Goal: Transaction & Acquisition: Download file/media

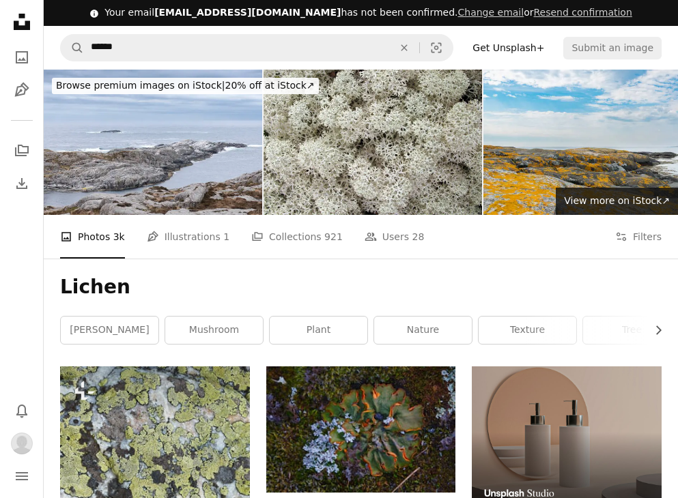
scroll to position [3687, 0]
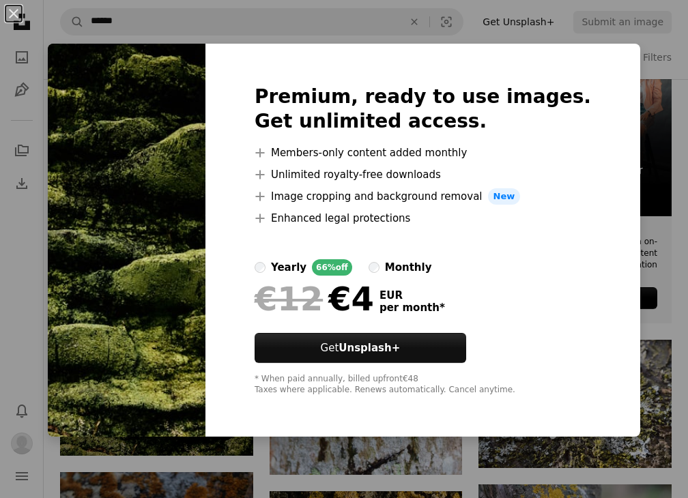
drag, startPoint x: 8, startPoint y: 12, endPoint x: 20, endPoint y: 20, distance: 15.3
click at [17, 33] on div "An X shape Premium, ready to use images. Get unlimited access. A plus sign Memb…" at bounding box center [344, 249] width 688 height 498
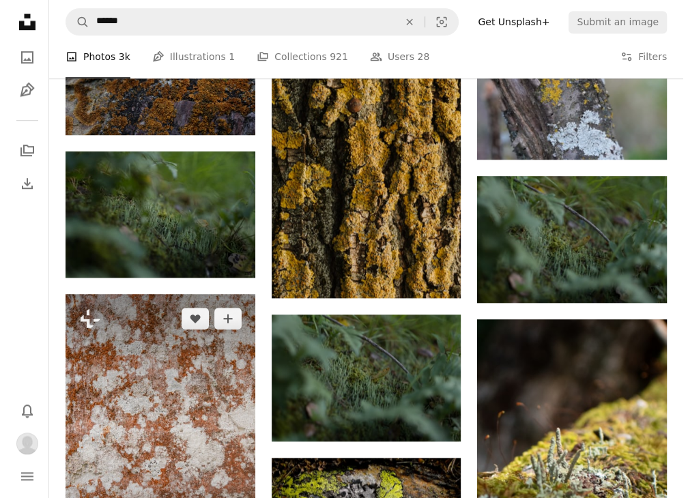
scroll to position [4028, 0]
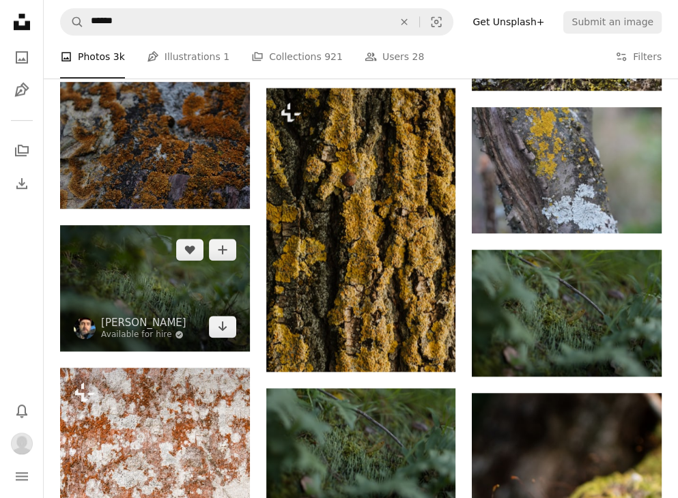
click at [186, 313] on img at bounding box center [155, 288] width 190 height 126
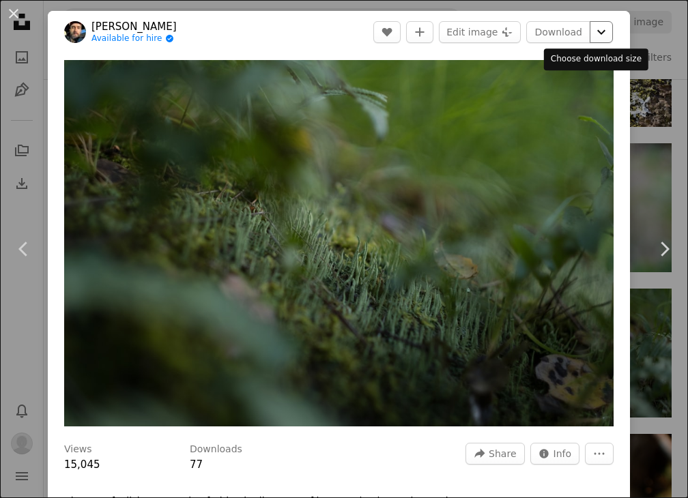
click at [591, 36] on icon "Chevron down" at bounding box center [602, 32] width 22 height 16
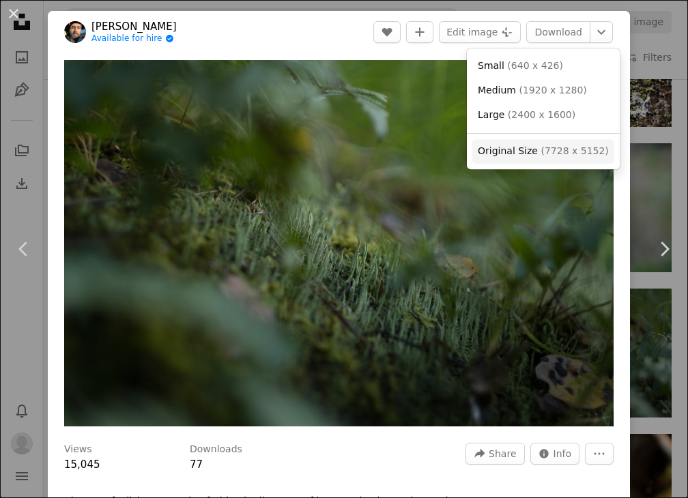
click at [561, 155] on span "( 7728 x 5152 )" at bounding box center [575, 150] width 68 height 11
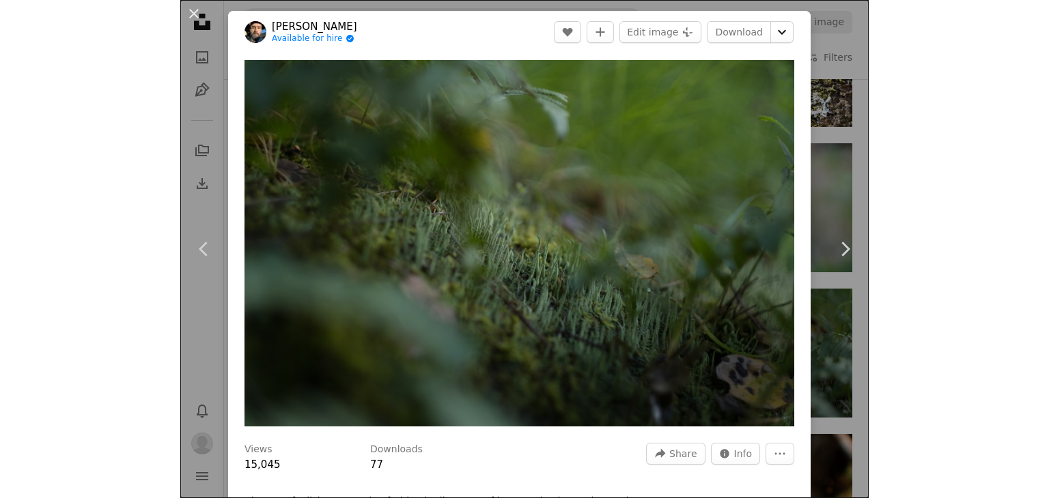
scroll to position [5530, 0]
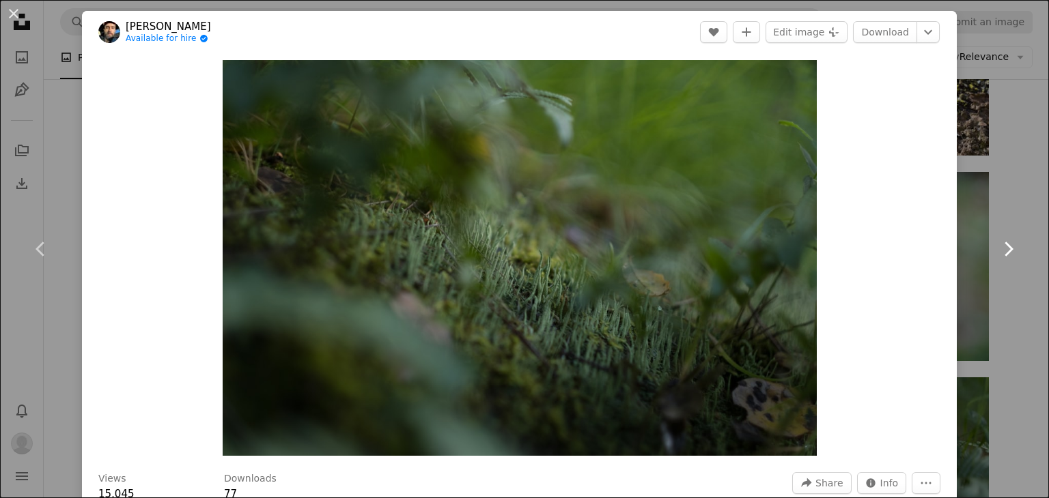
click at [677, 203] on link "Chevron right" at bounding box center [1008, 249] width 82 height 131
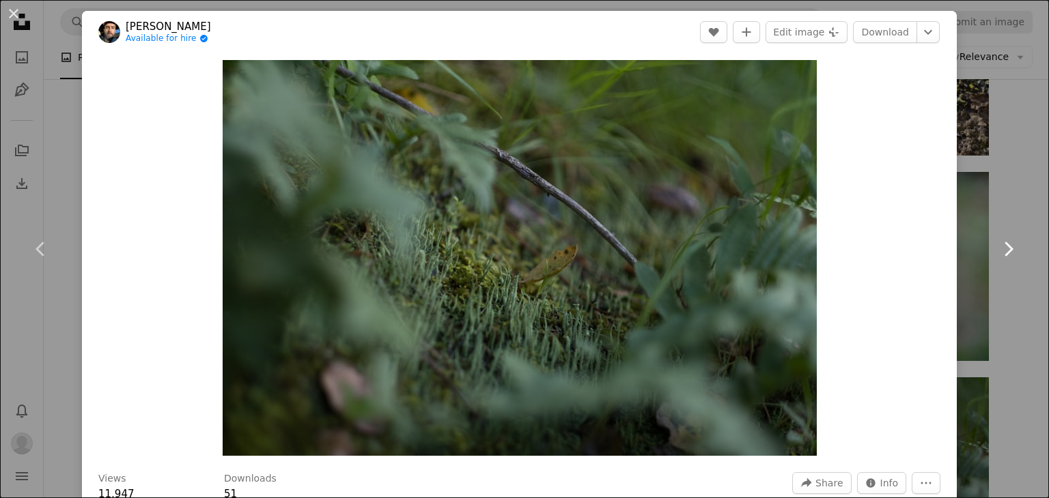
click at [677, 203] on link "Chevron right" at bounding box center [1008, 249] width 82 height 131
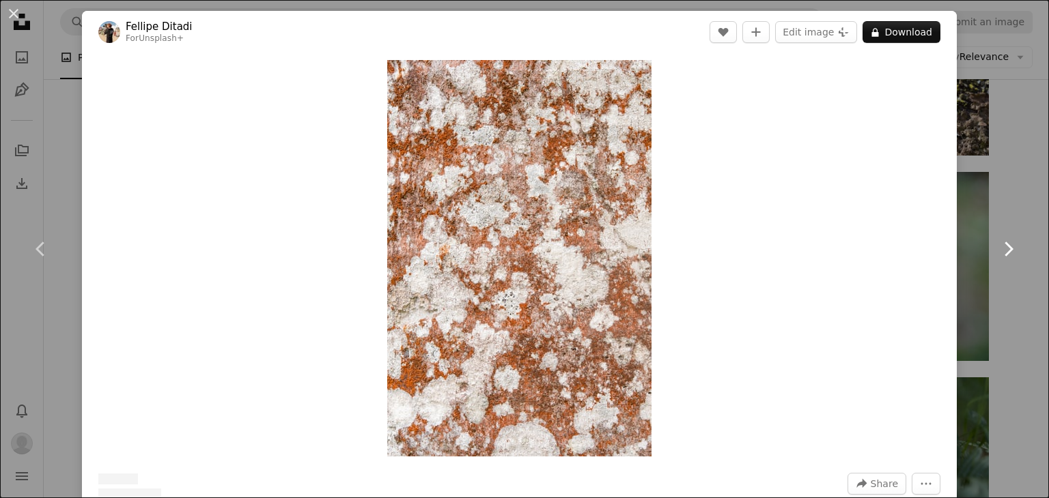
click at [677, 222] on link "Chevron right" at bounding box center [1008, 249] width 82 height 131
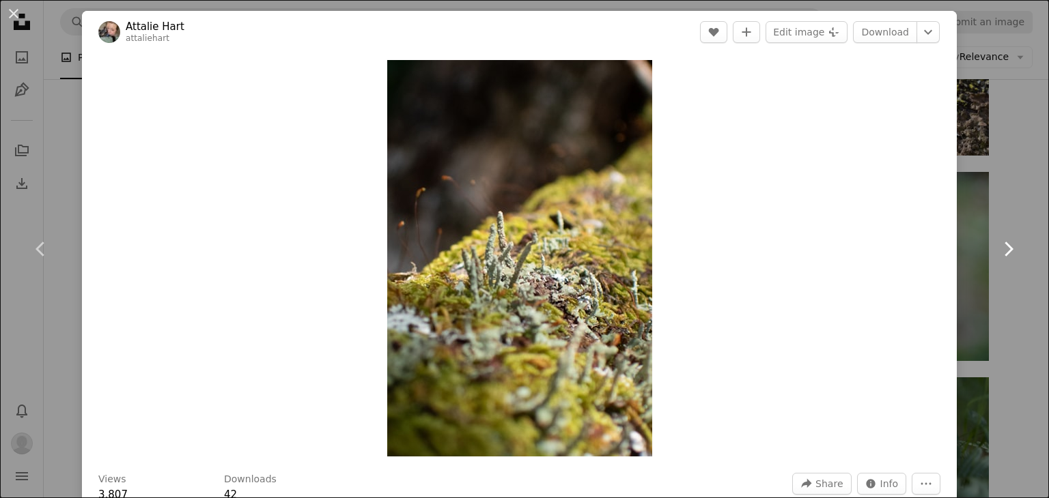
click at [677, 222] on link "Chevron right" at bounding box center [1008, 249] width 82 height 131
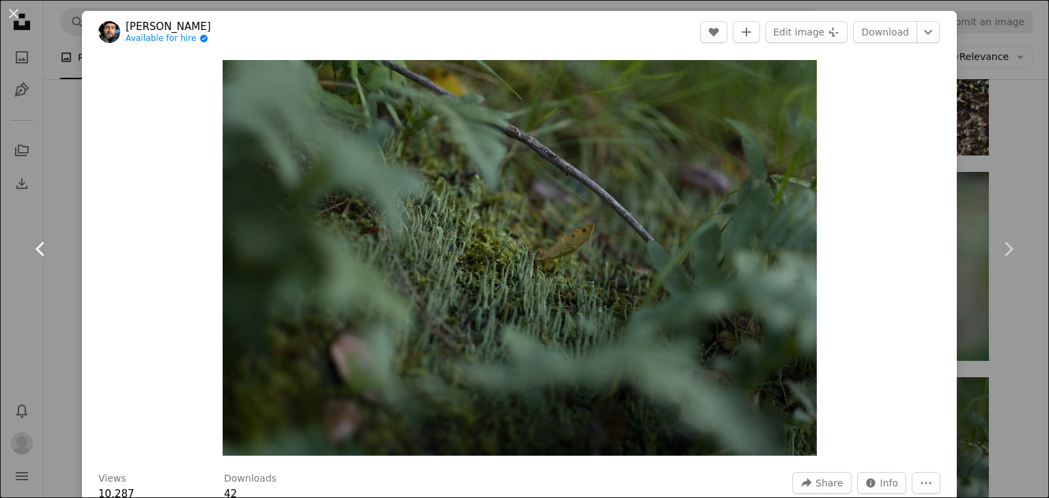
click at [51, 252] on icon "Chevron left" at bounding box center [41, 249] width 22 height 22
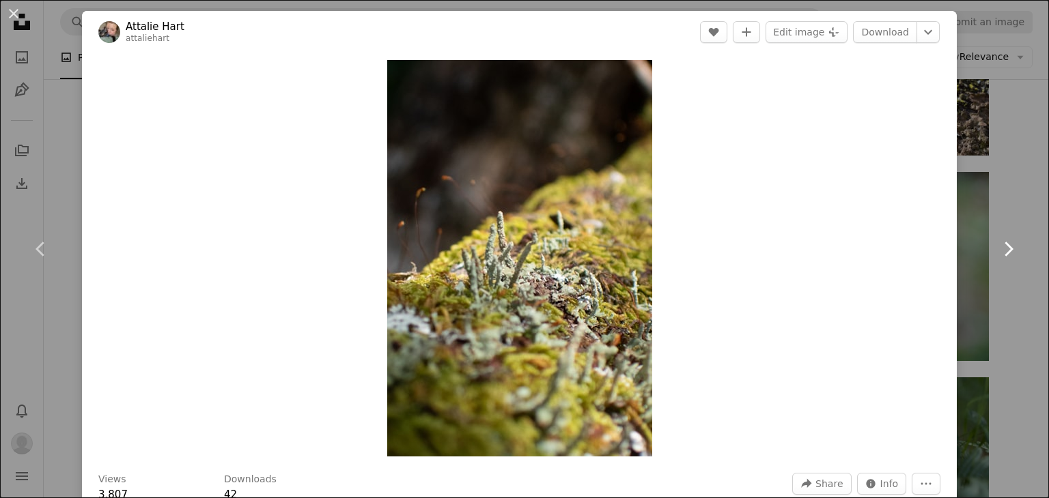
click at [677, 250] on icon "Chevron right" at bounding box center [1008, 249] width 22 height 22
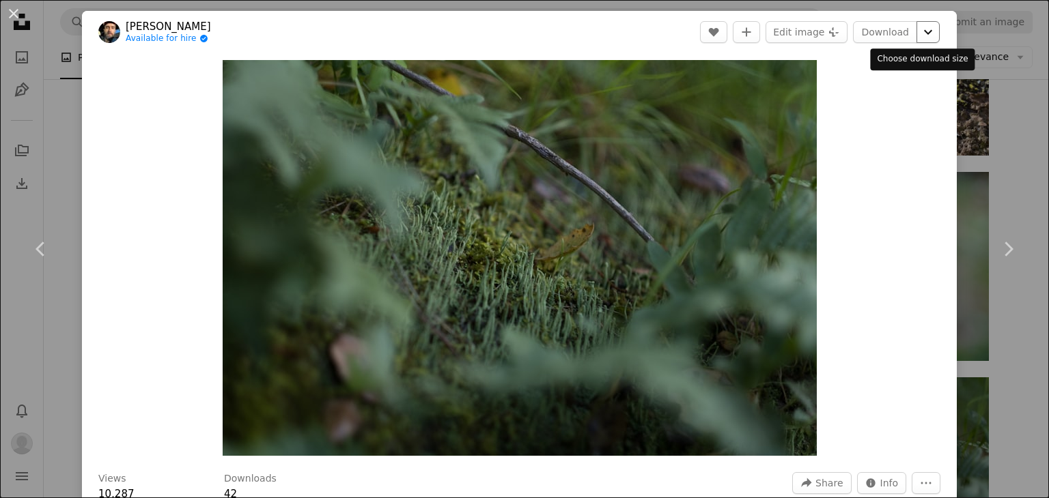
click at [677, 33] on icon "Chevron down" at bounding box center [928, 32] width 22 height 16
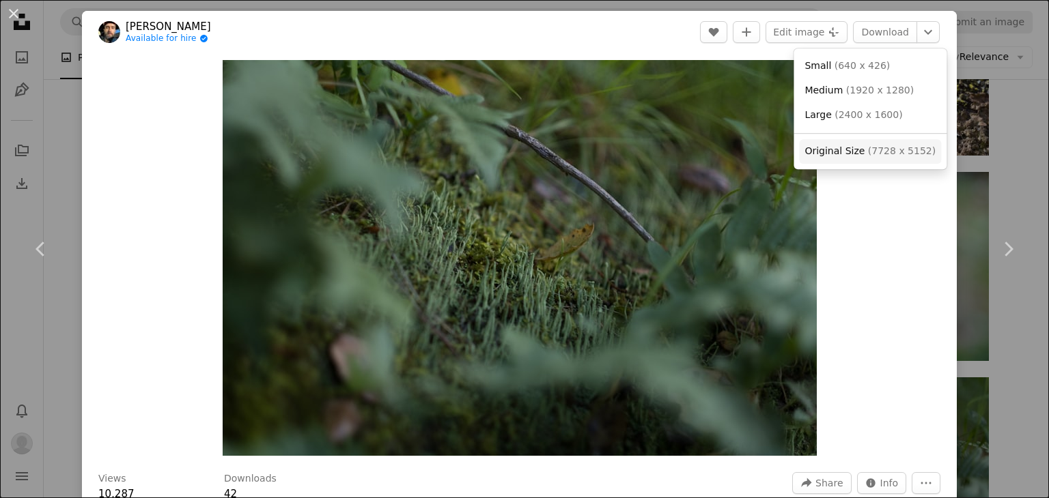
click at [677, 159] on link "Original Size ( 7728 x 5152 )" at bounding box center [870, 151] width 142 height 25
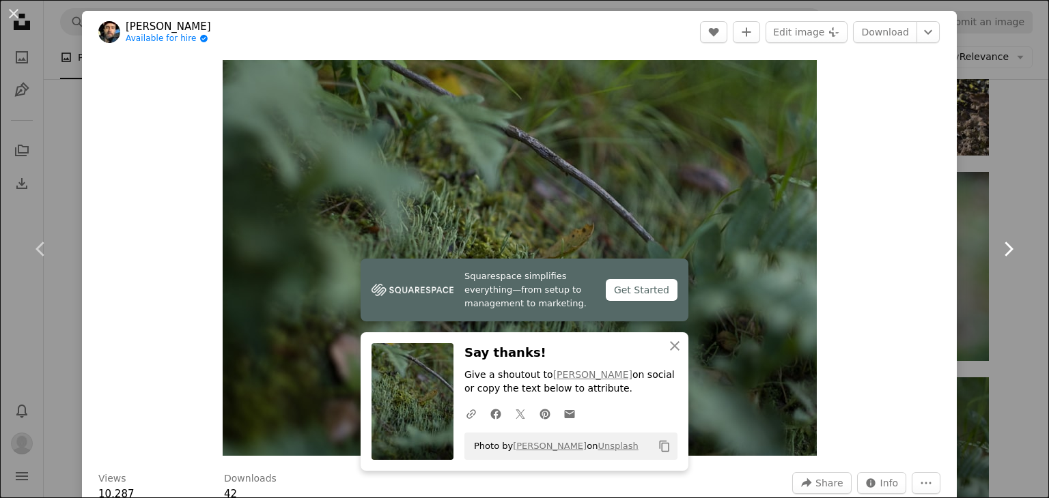
click at [677, 243] on icon "Chevron right" at bounding box center [1008, 249] width 22 height 22
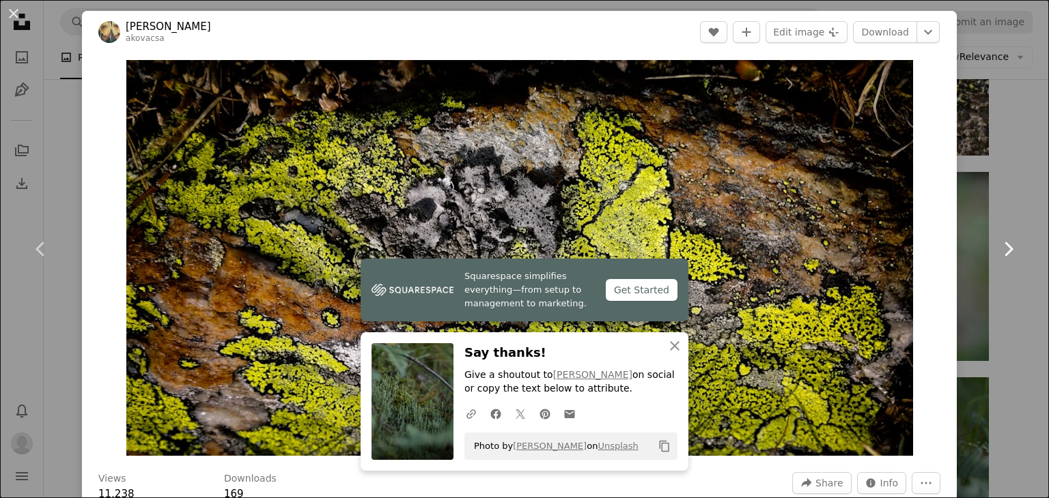
click at [677, 243] on icon "Chevron right" at bounding box center [1008, 249] width 22 height 22
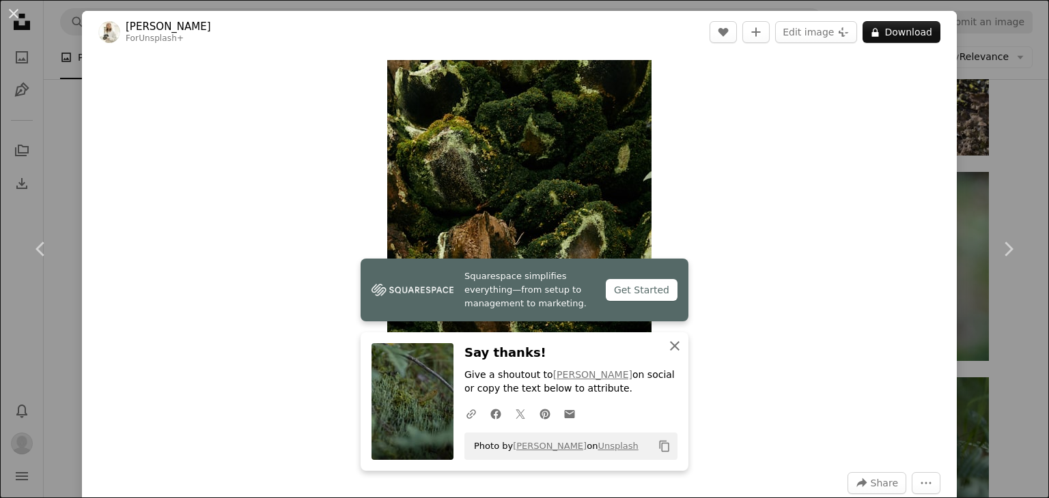
click at [670, 345] on icon "button" at bounding box center [675, 346] width 10 height 10
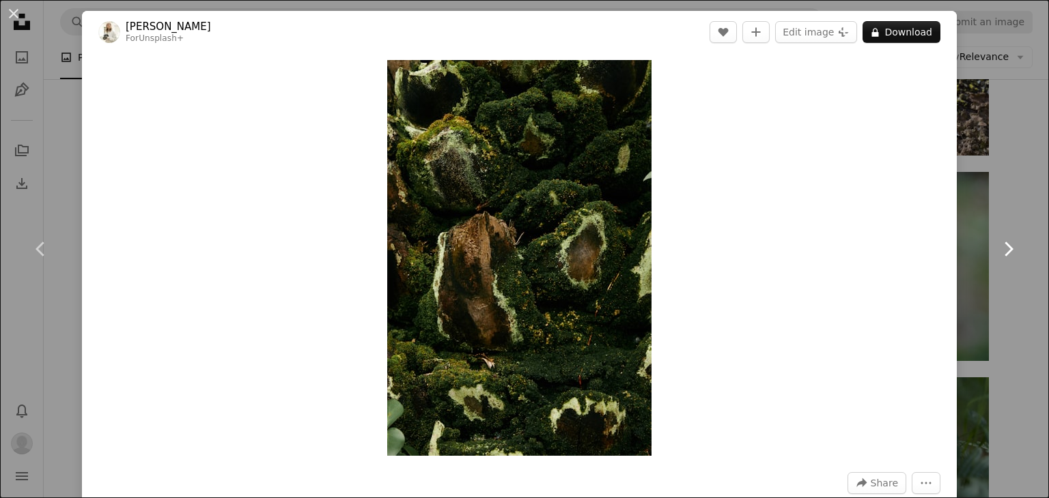
click at [677, 251] on icon "Chevron right" at bounding box center [1008, 249] width 22 height 22
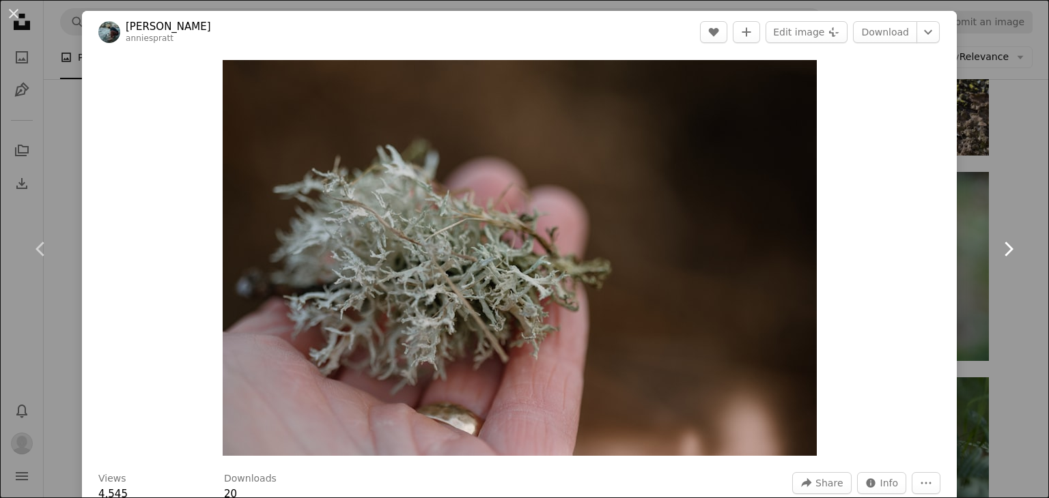
click at [677, 251] on icon "Chevron right" at bounding box center [1008, 249] width 22 height 22
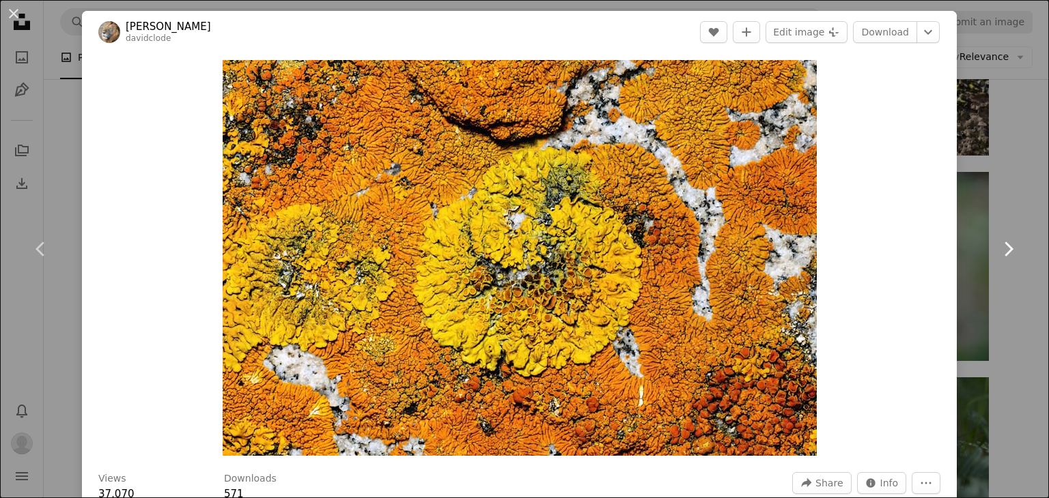
click at [677, 251] on icon "Chevron right" at bounding box center [1008, 249] width 22 height 22
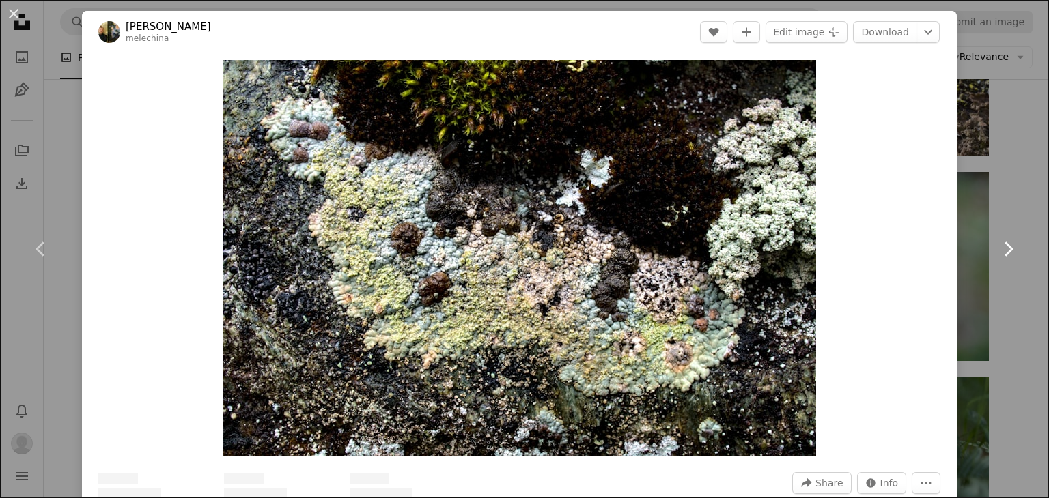
click at [677, 251] on icon "Chevron right" at bounding box center [1008, 249] width 22 height 22
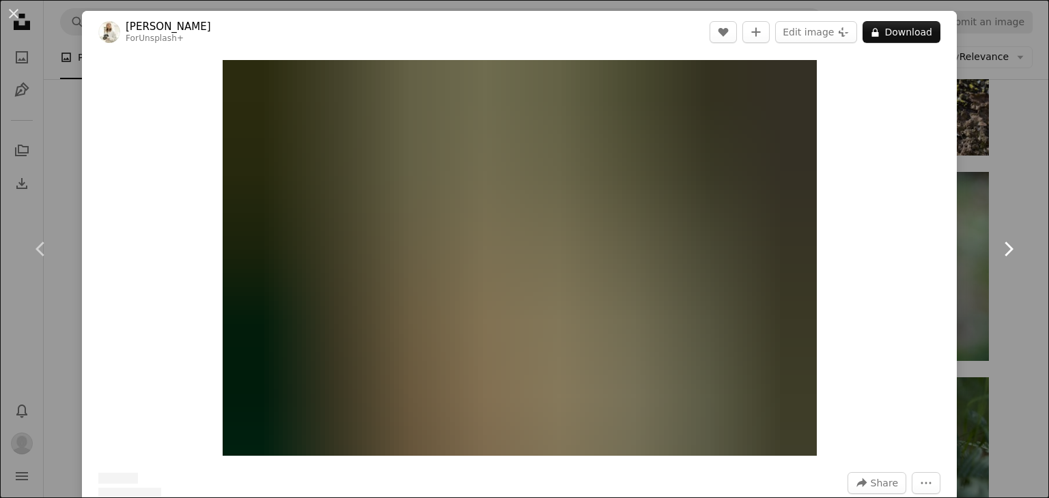
click at [677, 251] on icon "Chevron right" at bounding box center [1008, 249] width 22 height 22
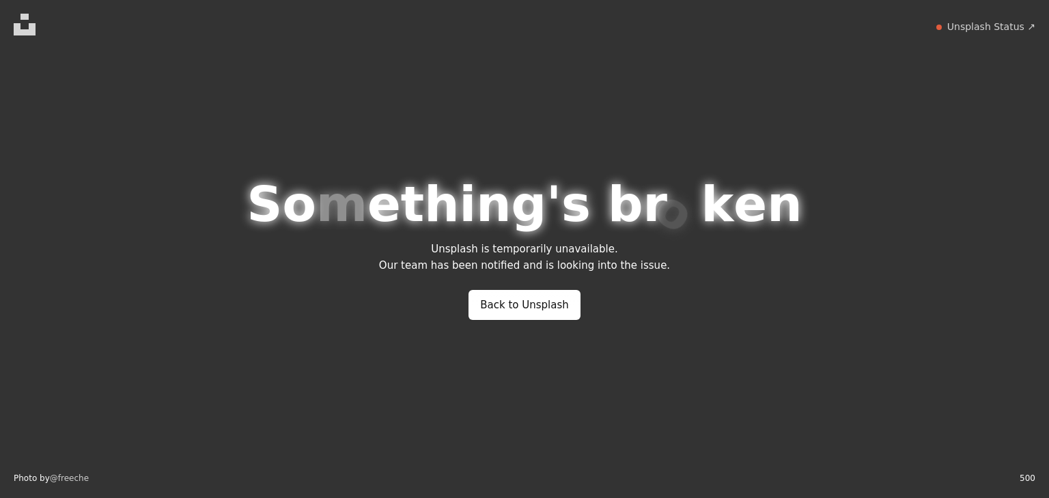
click at [677, 251] on div "S o m e t h i n g ' s b r o k e n Unsplash is temporarily unavailable. Our team…" at bounding box center [524, 249] width 1049 height 498
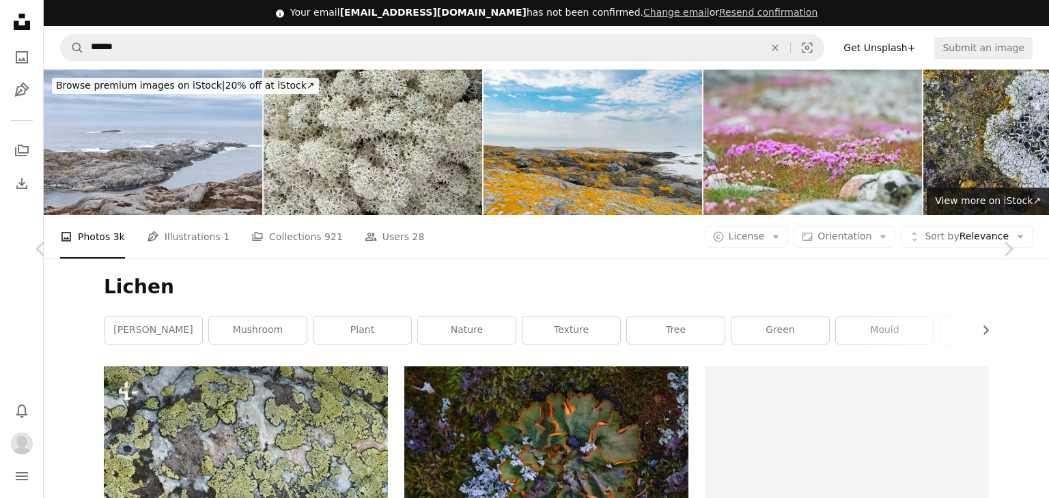
scroll to position [5530, 0]
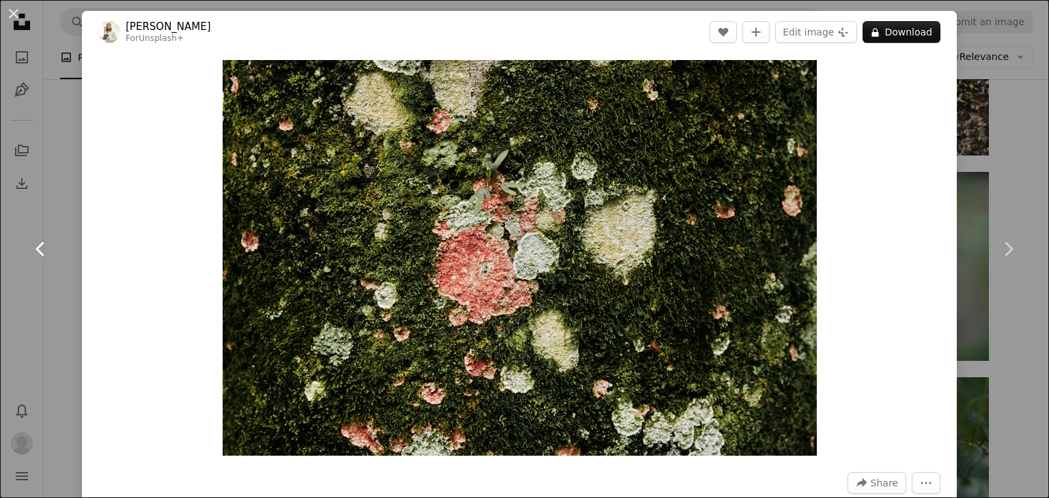
click at [40, 246] on icon at bounding box center [40, 249] width 9 height 14
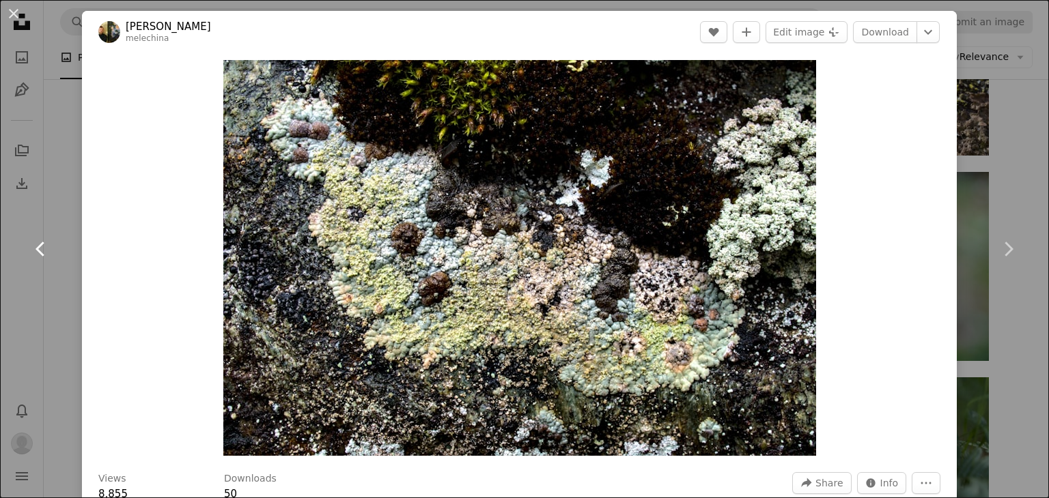
click at [40, 246] on icon at bounding box center [40, 249] width 9 height 14
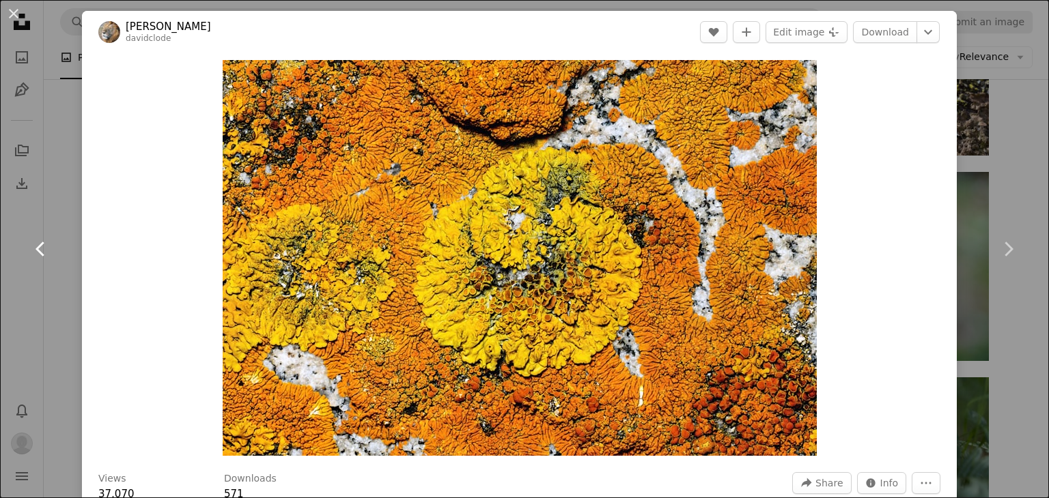
click at [40, 246] on icon at bounding box center [40, 249] width 9 height 14
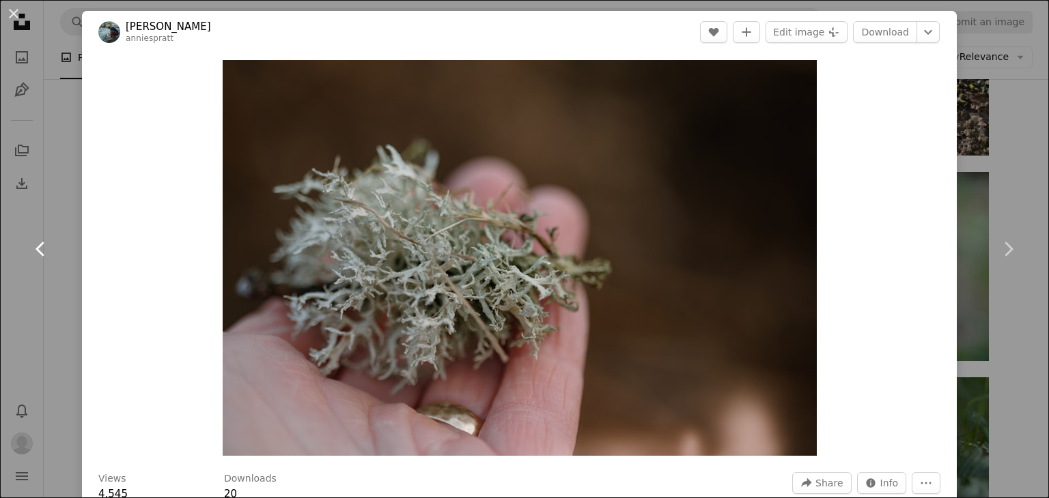
click at [40, 246] on icon at bounding box center [40, 249] width 9 height 14
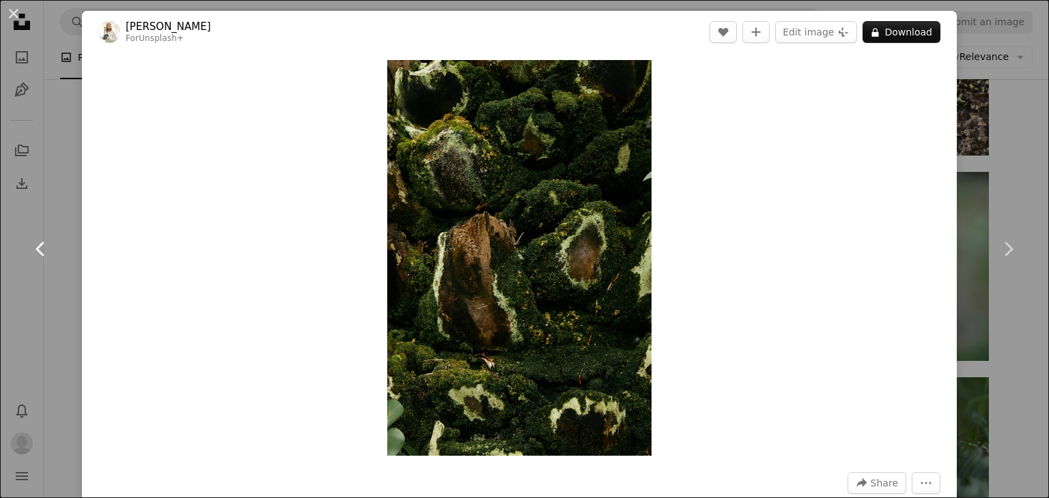
click at [40, 246] on icon at bounding box center [40, 249] width 9 height 14
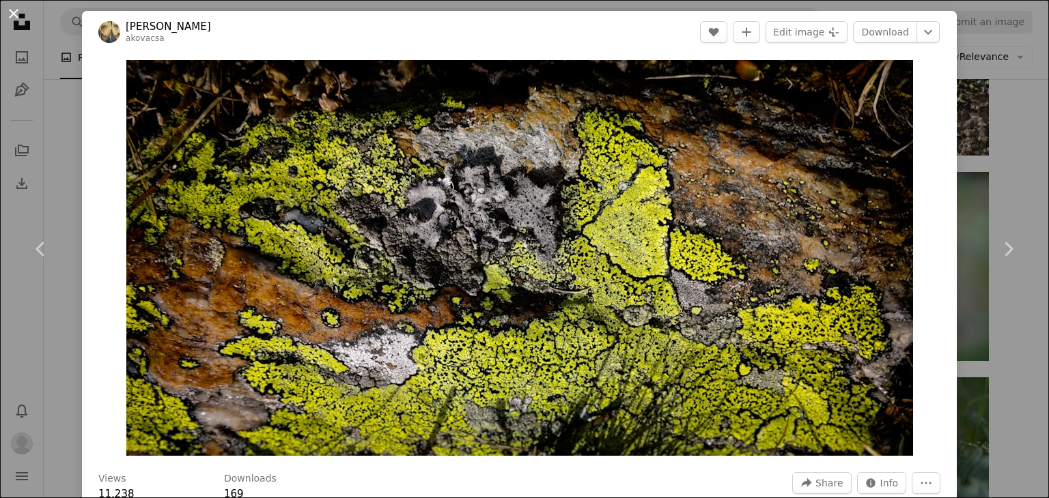
click at [9, 14] on button "An X shape" at bounding box center [13, 13] width 16 height 16
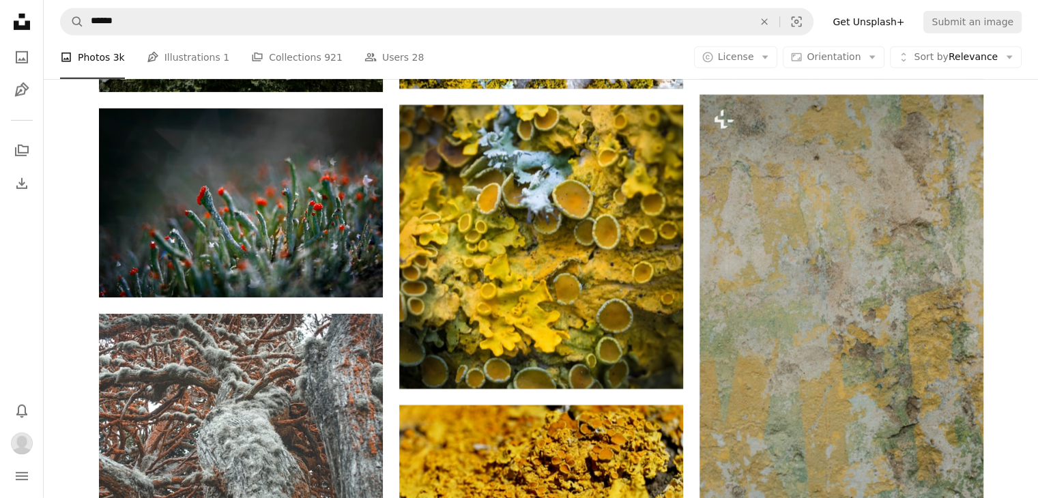
scroll to position [4438, 0]
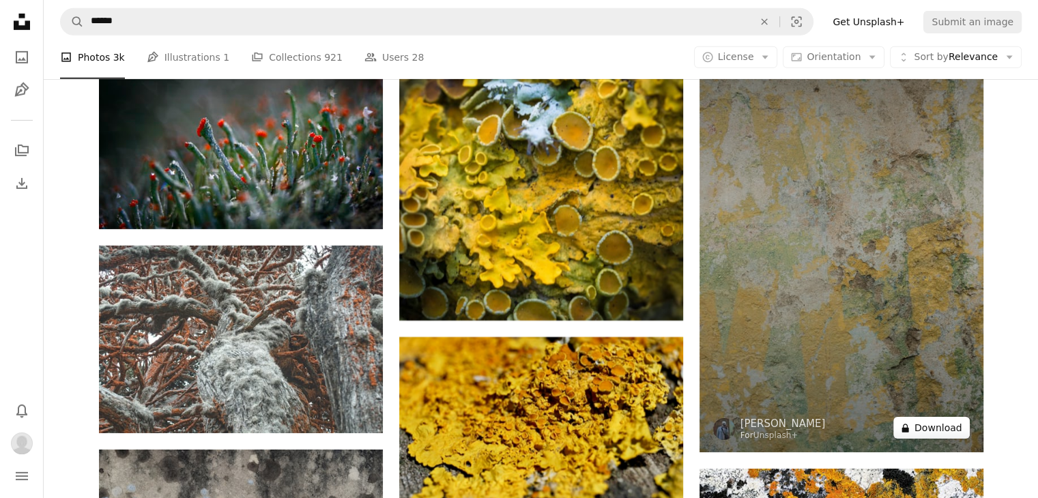
click at [677, 432] on button "A lock Download" at bounding box center [932, 428] width 76 height 22
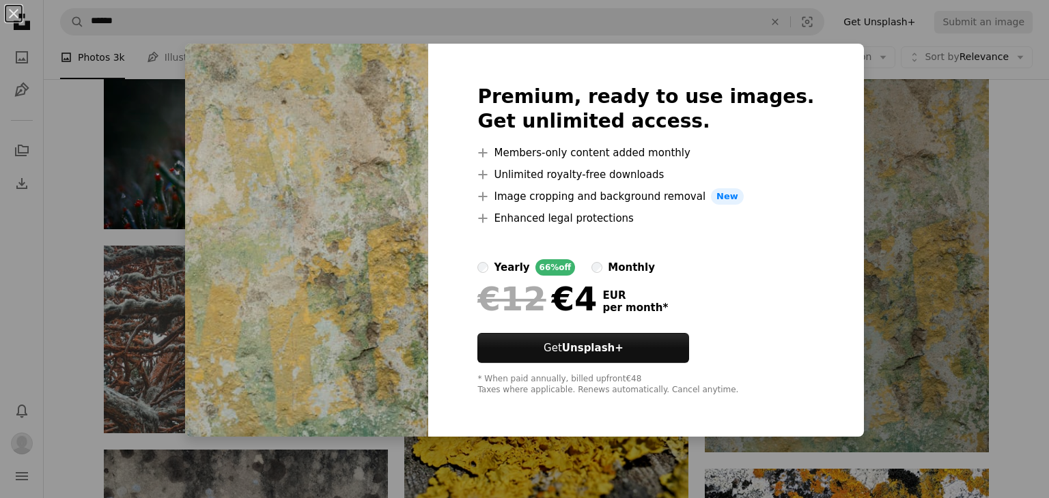
click at [677, 213] on div "An X shape Premium, ready to use images. Get unlimited access. A plus sign Memb…" at bounding box center [524, 249] width 1049 height 498
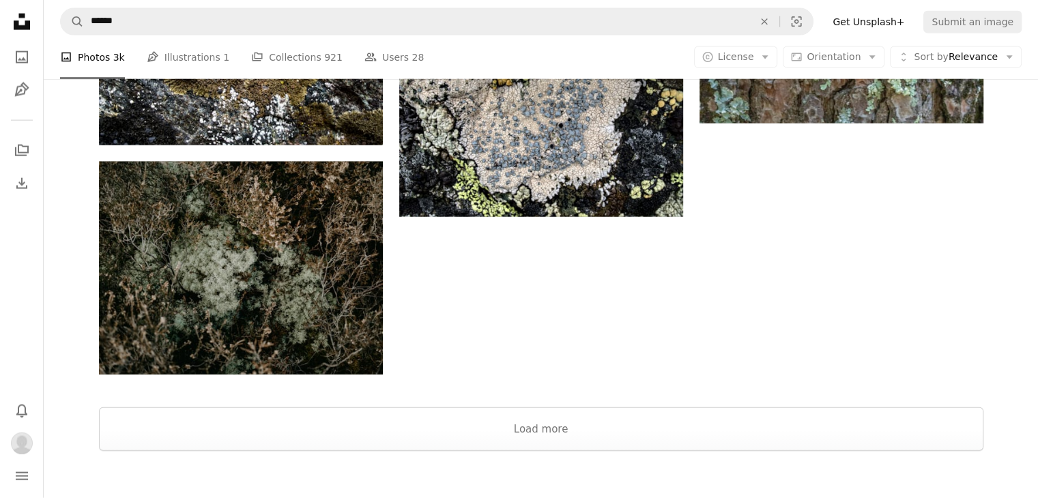
scroll to position [8534, 0]
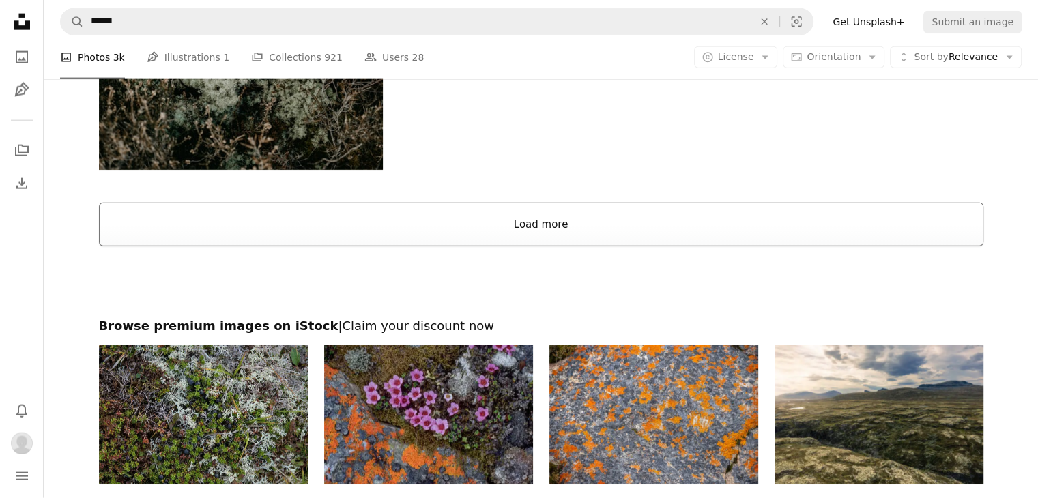
click at [515, 216] on button "Load more" at bounding box center [541, 225] width 885 height 44
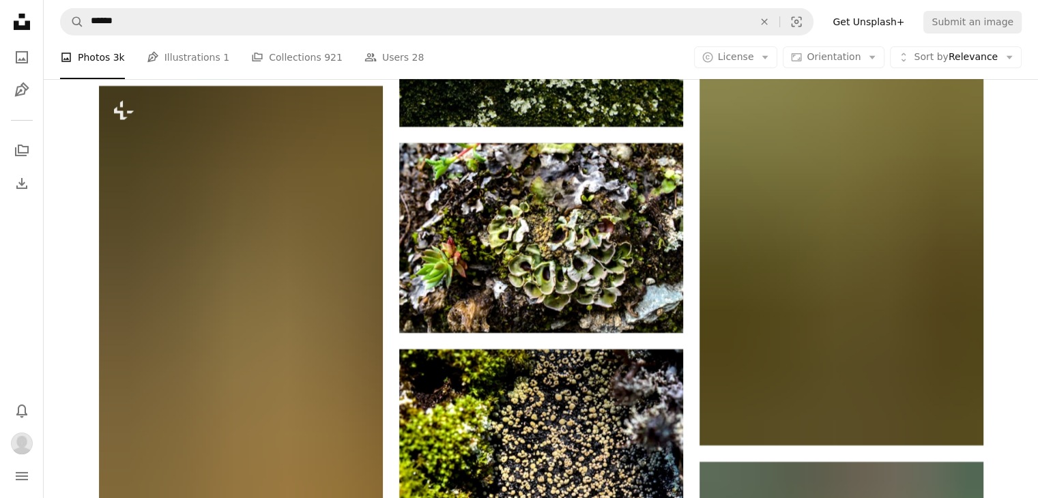
scroll to position [9900, 0]
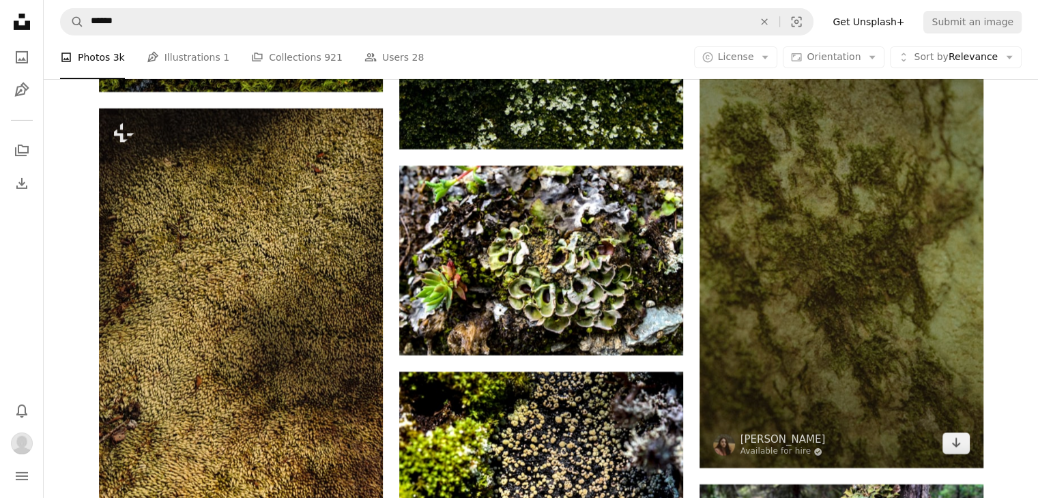
click at [677, 277] on img at bounding box center [842, 255] width 284 height 426
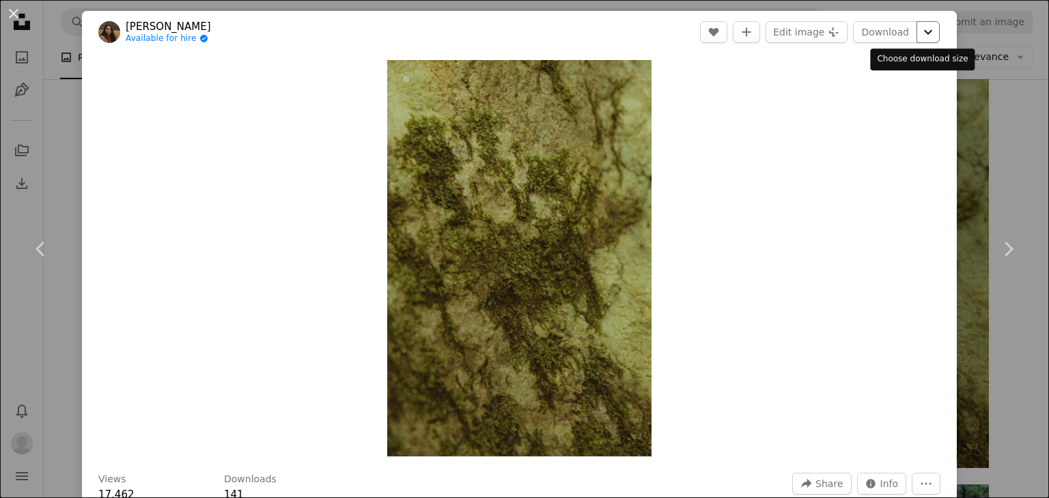
click at [677, 36] on icon "Chevron down" at bounding box center [928, 32] width 22 height 16
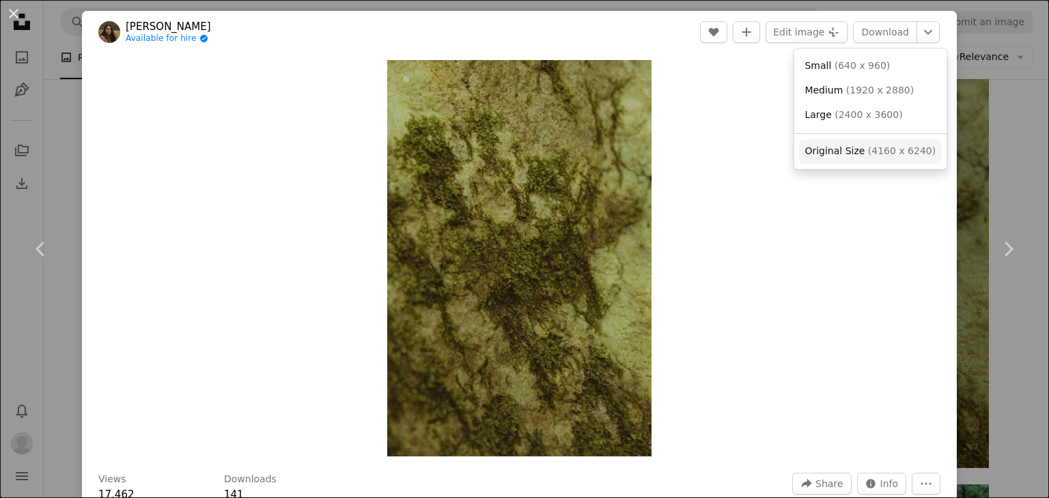
click at [677, 148] on span "( 4160 x 6240 )" at bounding box center [902, 150] width 68 height 11
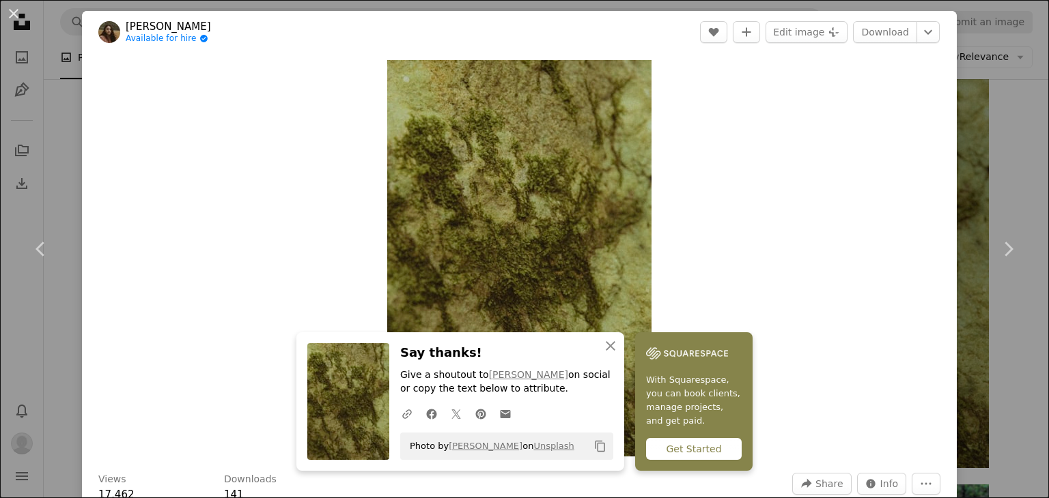
click at [677, 150] on div "An X shape Chevron left Chevron right [PERSON_NAME] Available for hire A checkm…" at bounding box center [524, 249] width 1049 height 498
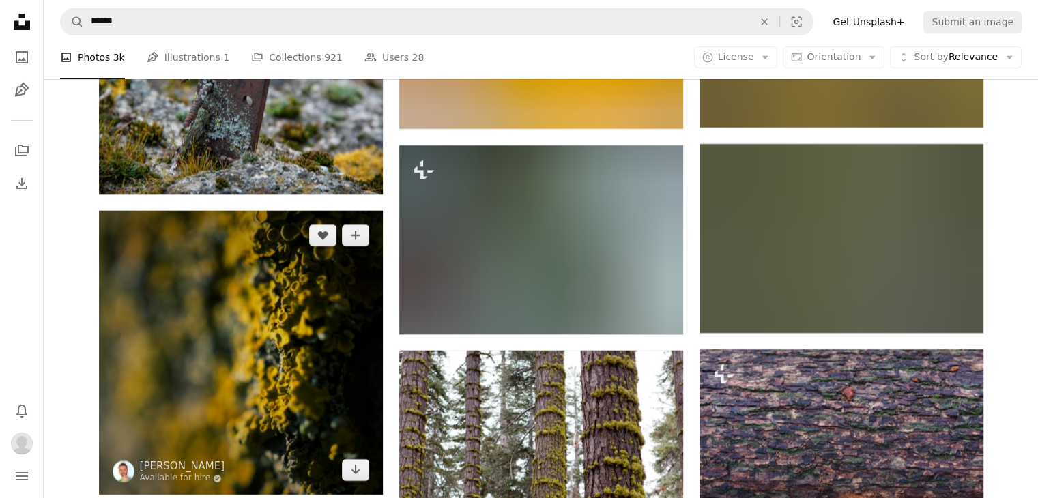
scroll to position [20687, 0]
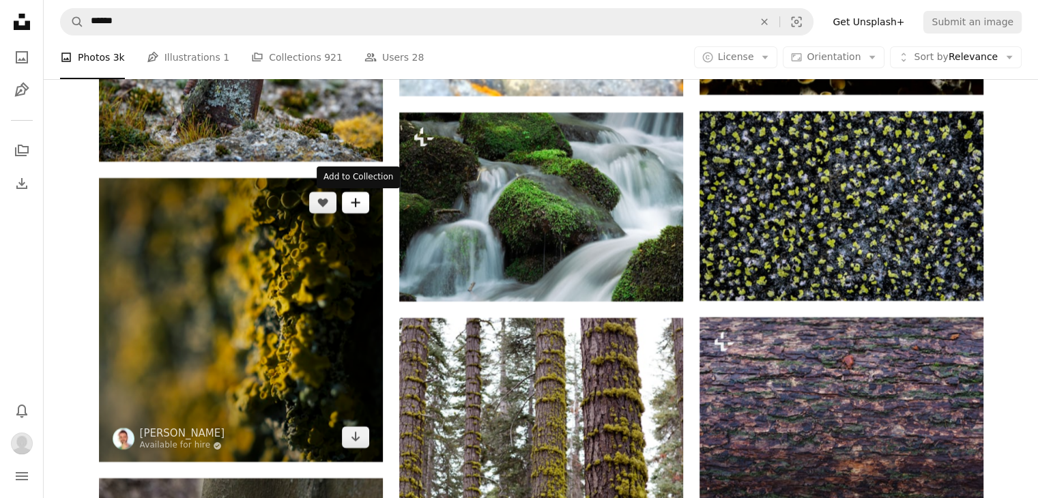
click at [347, 206] on button "A plus sign" at bounding box center [355, 203] width 27 height 22
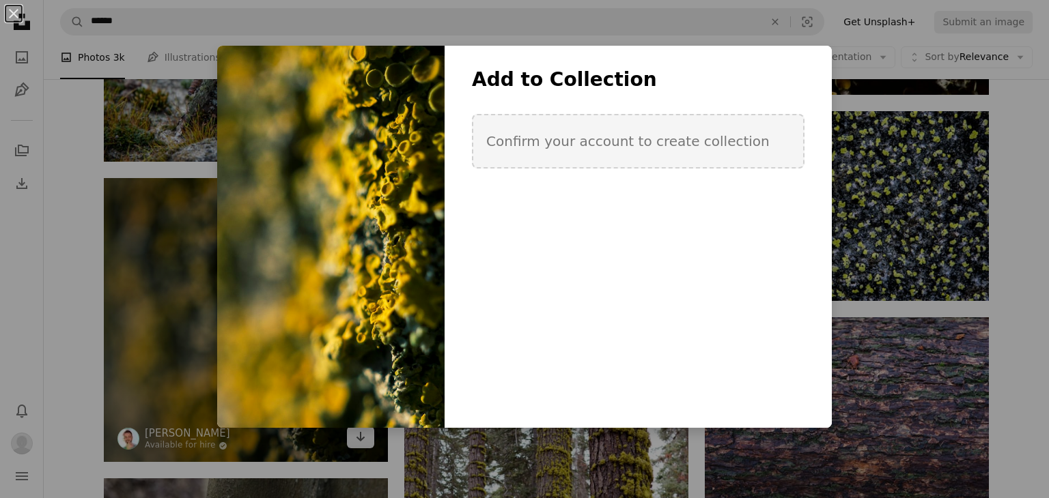
click at [5, 195] on div "An X shape Add to Collection Confirm your account to create collection Create n…" at bounding box center [524, 249] width 1049 height 498
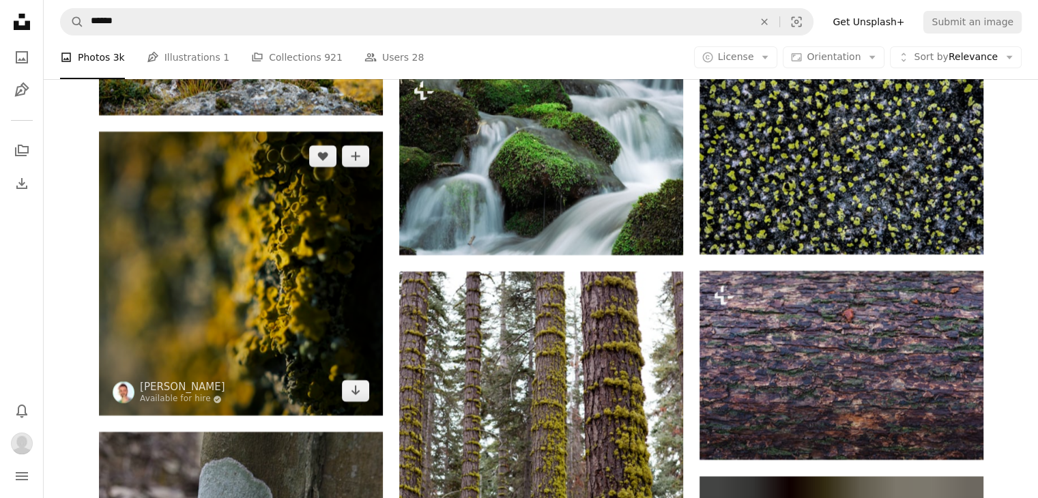
scroll to position [20755, 0]
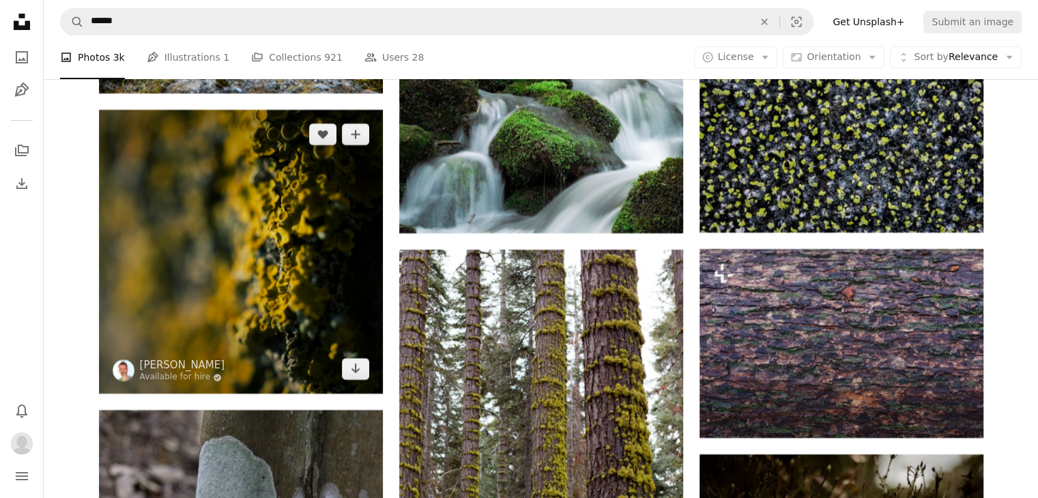
click at [279, 236] on img at bounding box center [241, 252] width 284 height 284
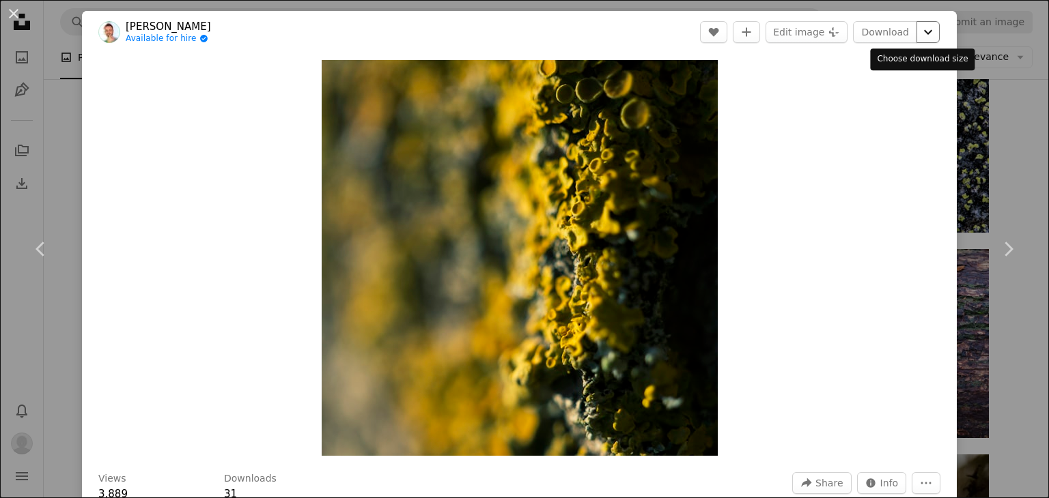
click at [677, 39] on icon "Chevron down" at bounding box center [928, 32] width 22 height 16
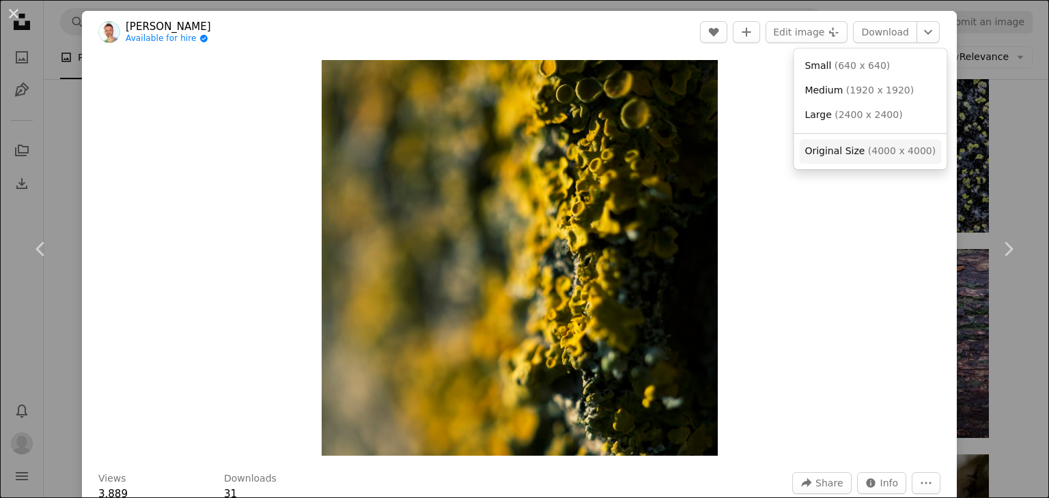
click at [677, 150] on span "( 4000 x 4000 )" at bounding box center [902, 150] width 68 height 11
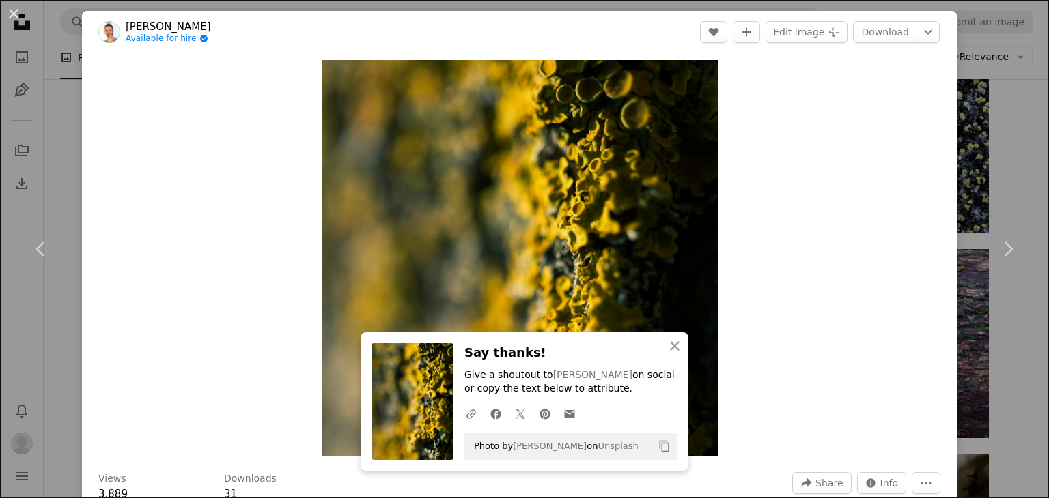
click at [677, 55] on div "An X shape Chevron left Chevron right [PERSON_NAME] Available for hire A checkm…" at bounding box center [524, 249] width 1049 height 498
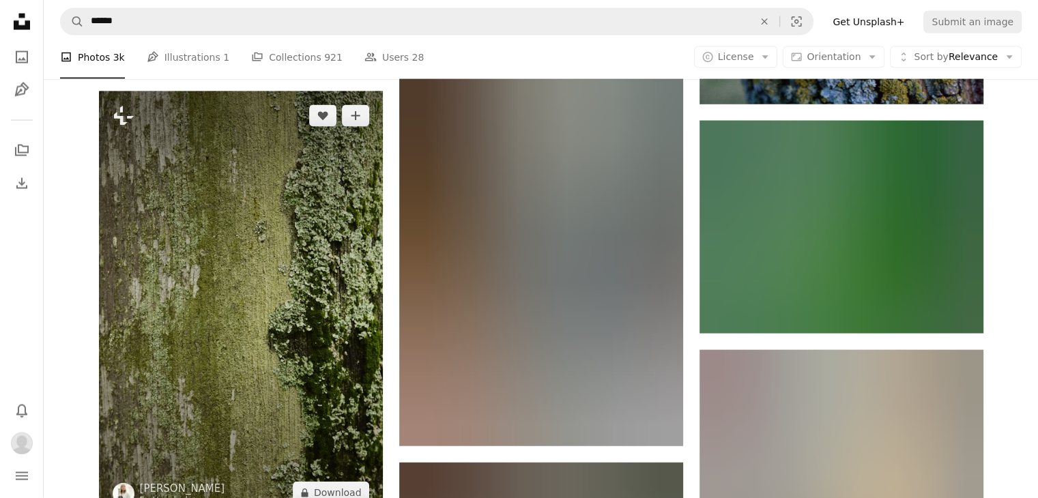
scroll to position [33932, 0]
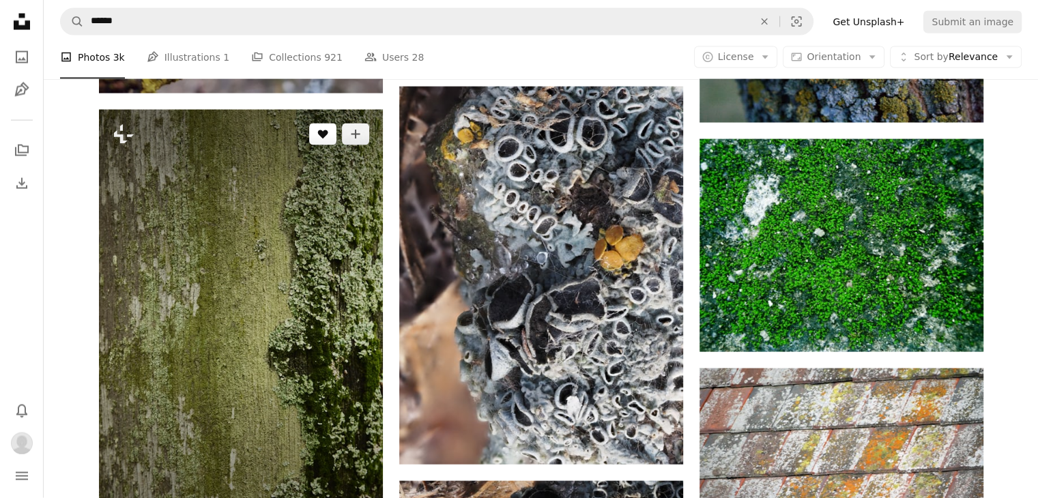
click at [320, 140] on icon "A heart" at bounding box center [322, 134] width 11 height 11
click at [351, 137] on icon "Add to Collection" at bounding box center [355, 134] width 9 height 9
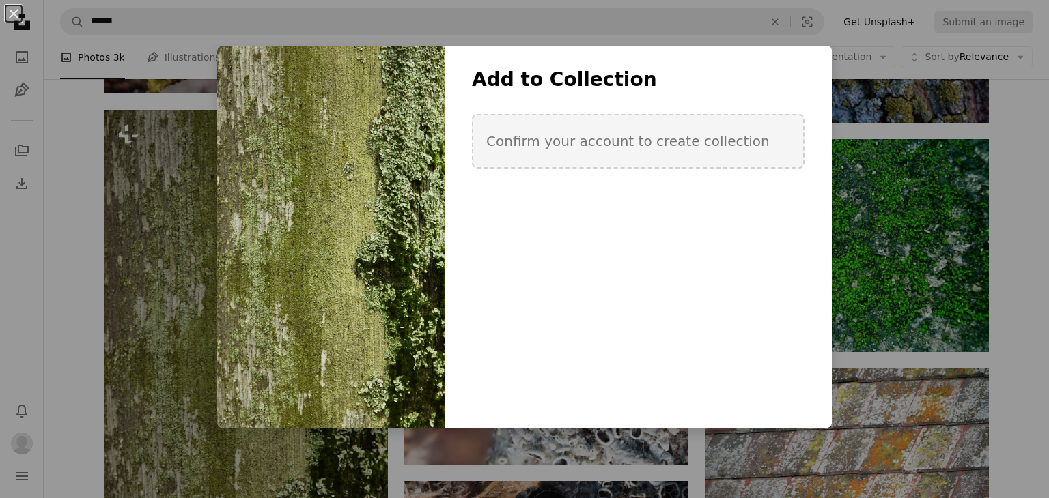
click at [161, 154] on div "An X shape Add to Collection Confirm your account to create collection Create n…" at bounding box center [524, 249] width 1049 height 498
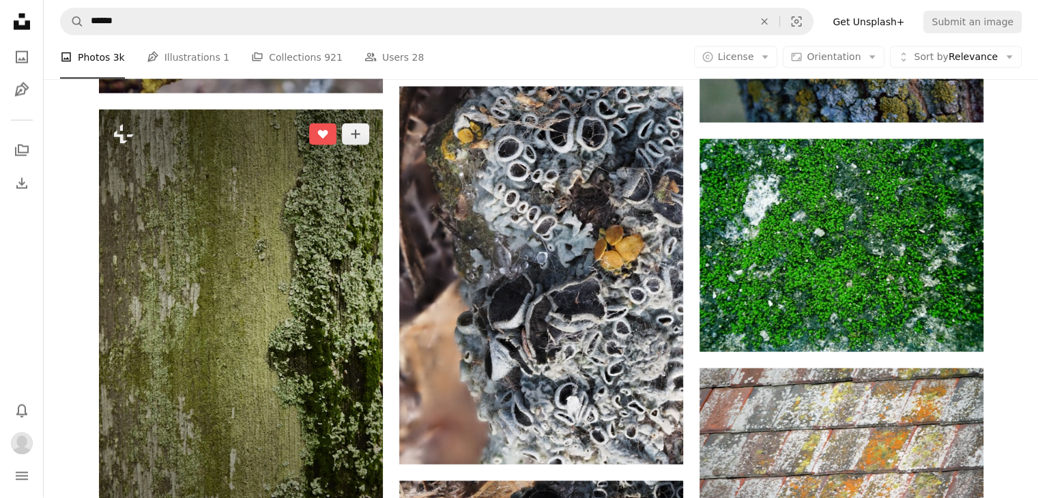
click at [219, 271] on img at bounding box center [241, 323] width 284 height 426
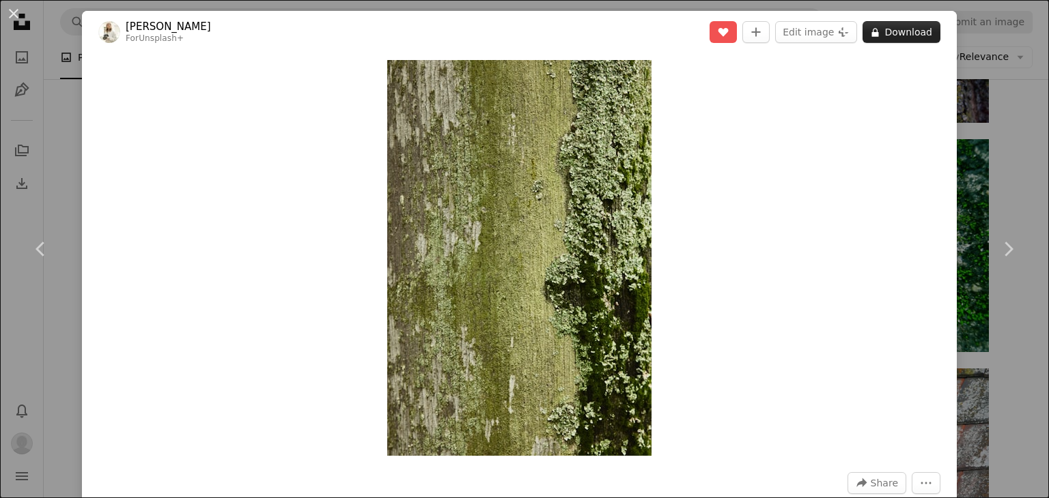
click at [677, 30] on button "A lock Download" at bounding box center [901, 32] width 78 height 22
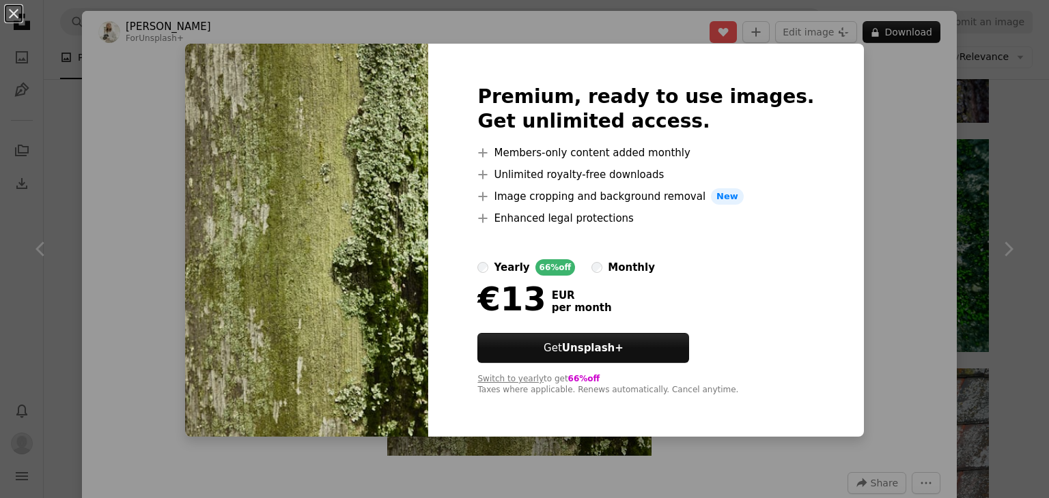
click at [522, 268] on div "yearly" at bounding box center [512, 267] width 36 height 16
click at [677, 175] on div "An X shape Premium, ready to use images. Get unlimited access. A plus sign Memb…" at bounding box center [524, 249] width 1049 height 498
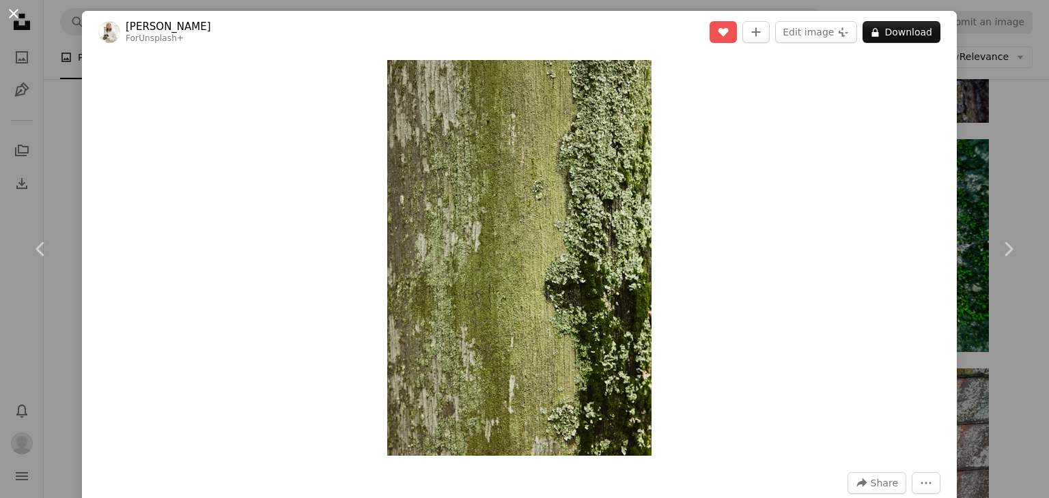
click at [14, 15] on button "An X shape" at bounding box center [13, 13] width 16 height 16
click at [14, 10] on icon "Unsplash logo Unsplash Home" at bounding box center [21, 21] width 27 height 27
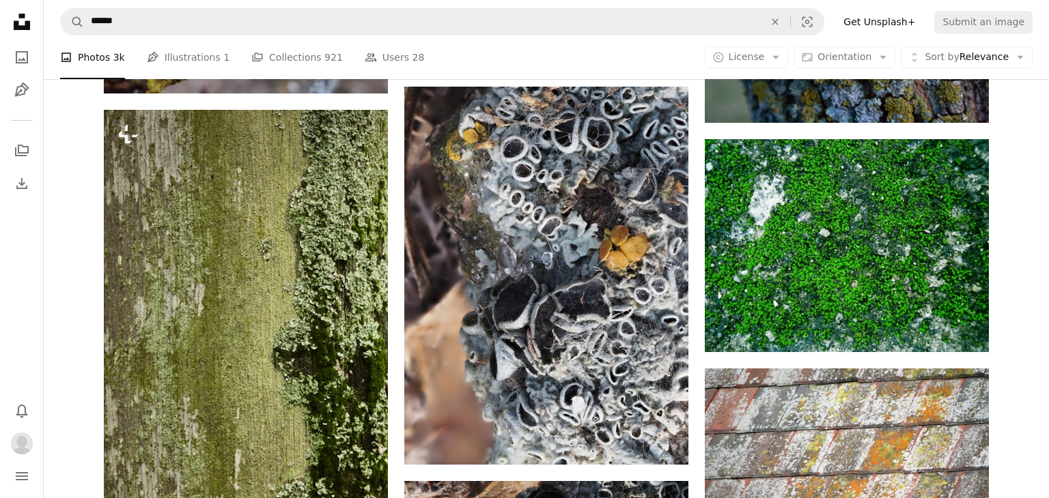
drag, startPoint x: 54, startPoint y: 102, endPoint x: 341, endPoint y: 3, distance: 304.0
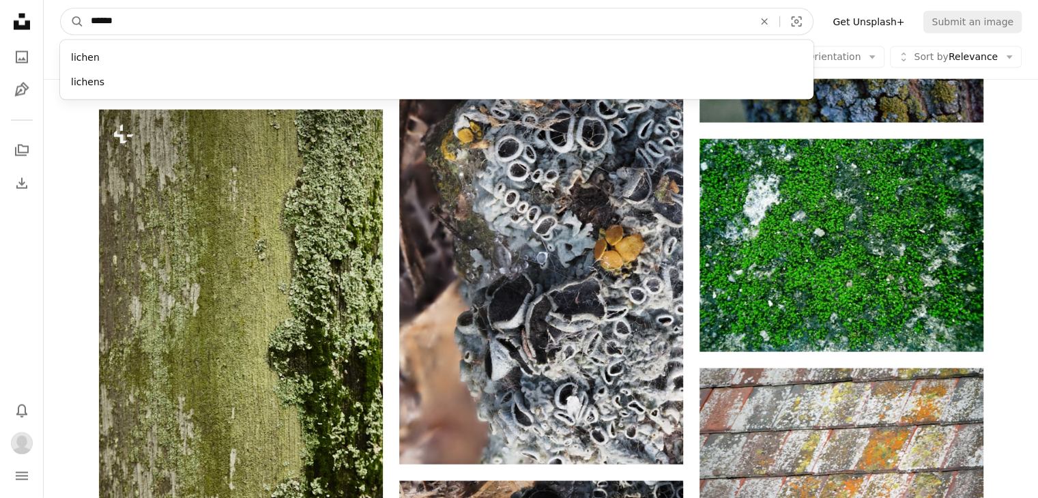
drag, startPoint x: 338, startPoint y: 17, endPoint x: 0, endPoint y: 19, distance: 338.0
paste input "********"
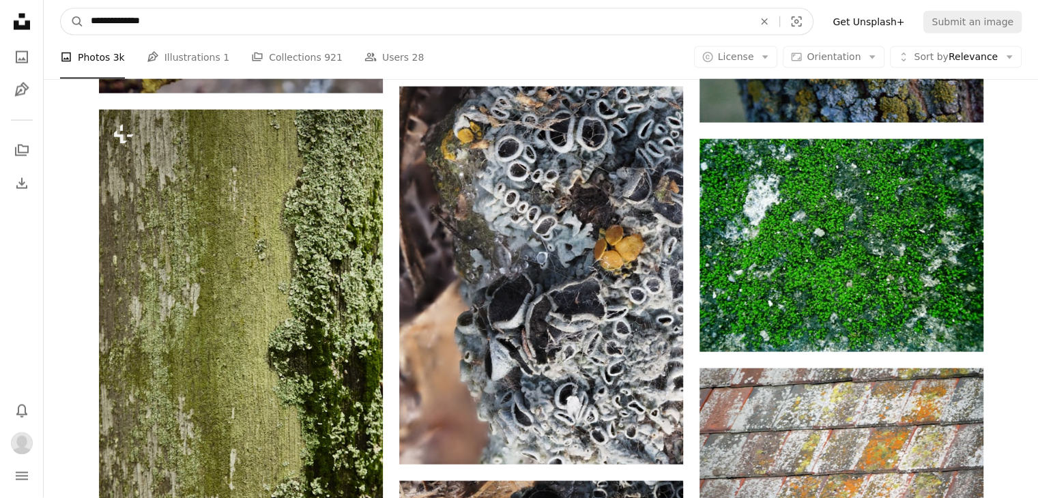
type input "**********"
click at [61, 9] on button "A magnifying glass" at bounding box center [72, 22] width 23 height 26
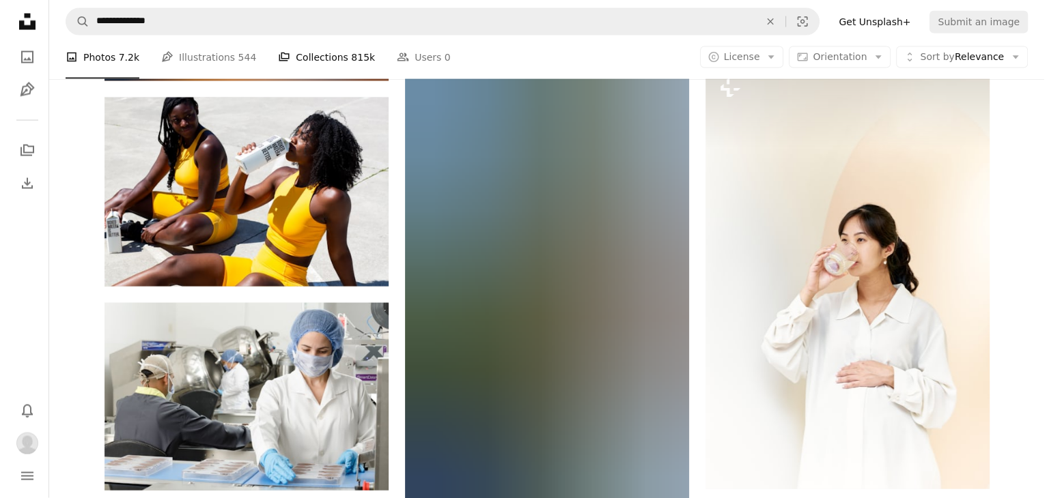
scroll to position [13177, 0]
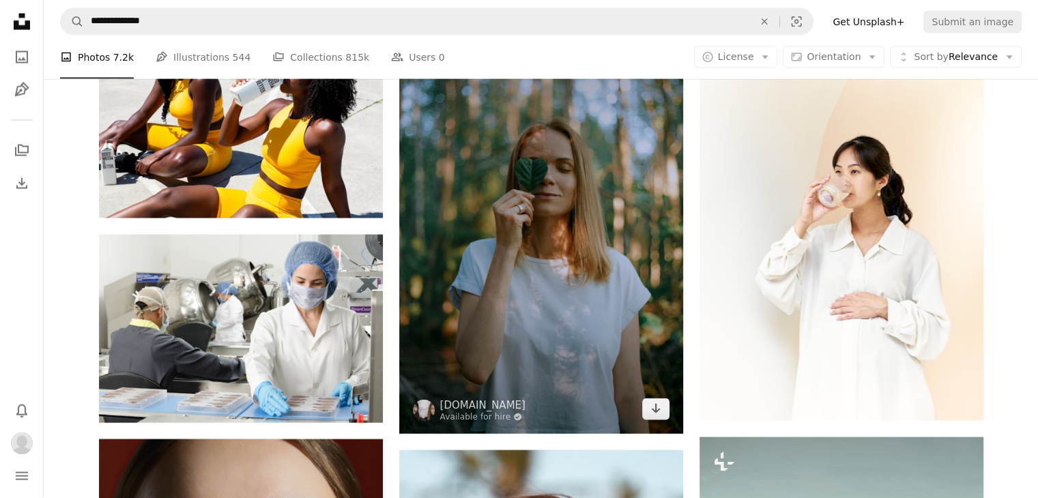
click at [518, 203] on img at bounding box center [541, 221] width 284 height 426
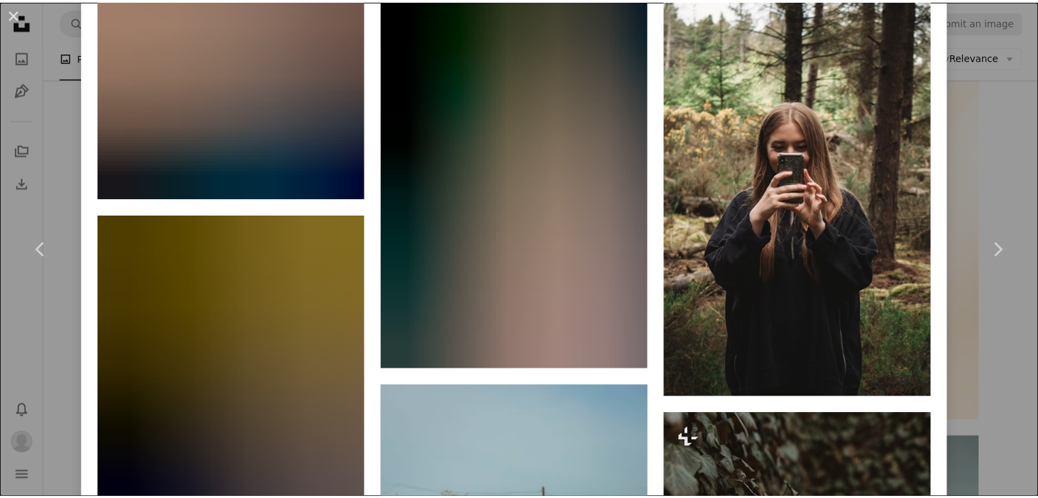
scroll to position [3892, 0]
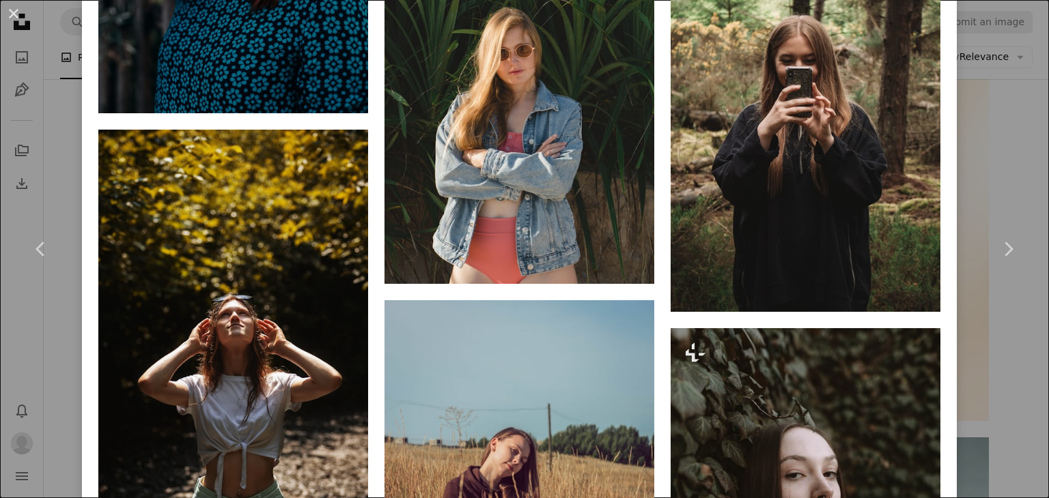
click at [677, 173] on div "An X shape Chevron left Chevron right [DOMAIN_NAME] Available for hire A checkm…" at bounding box center [524, 249] width 1049 height 498
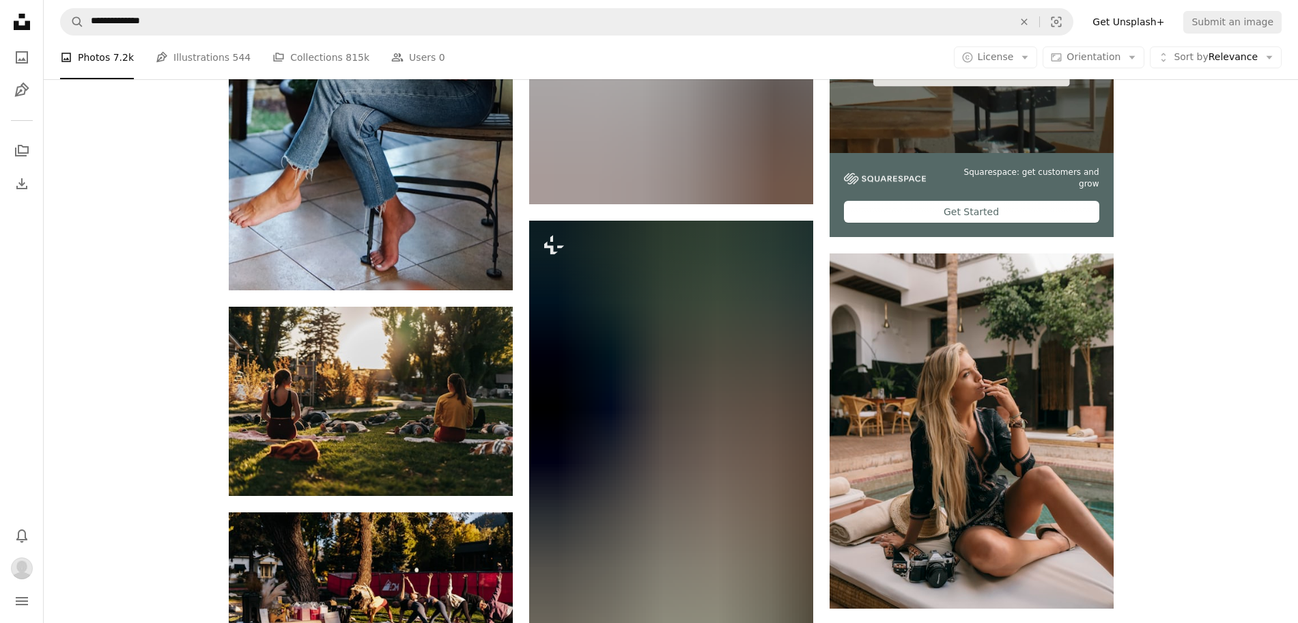
scroll to position [5462, 0]
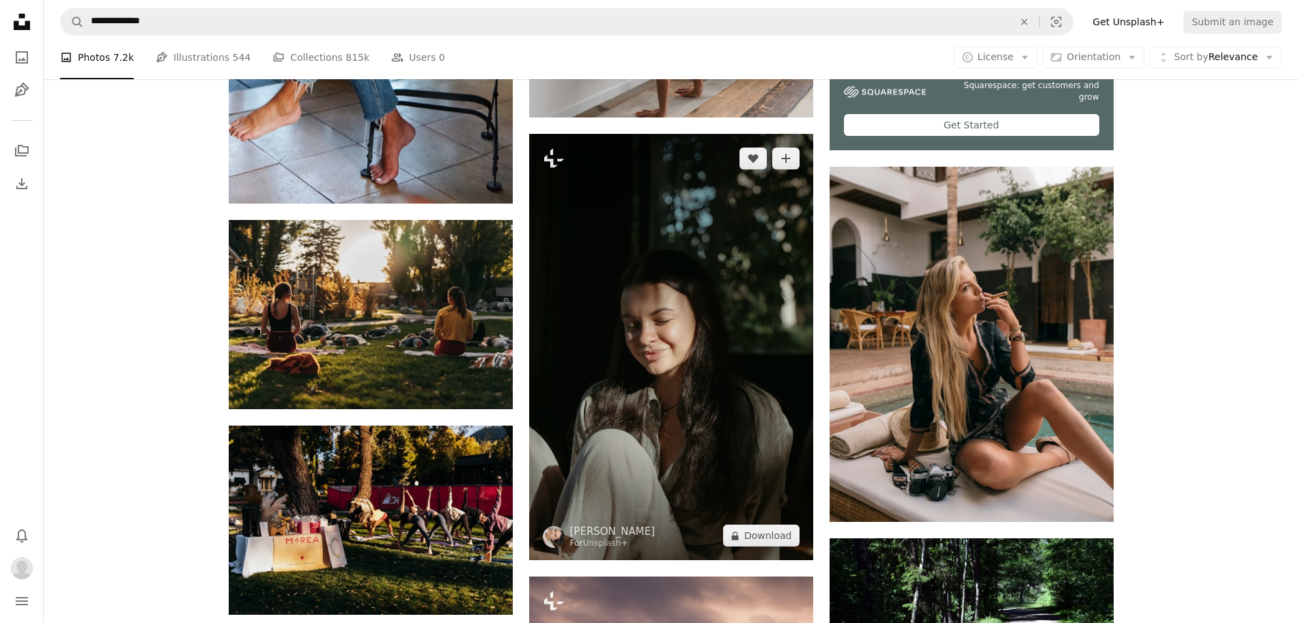
click at [677, 200] on img at bounding box center [671, 347] width 284 height 426
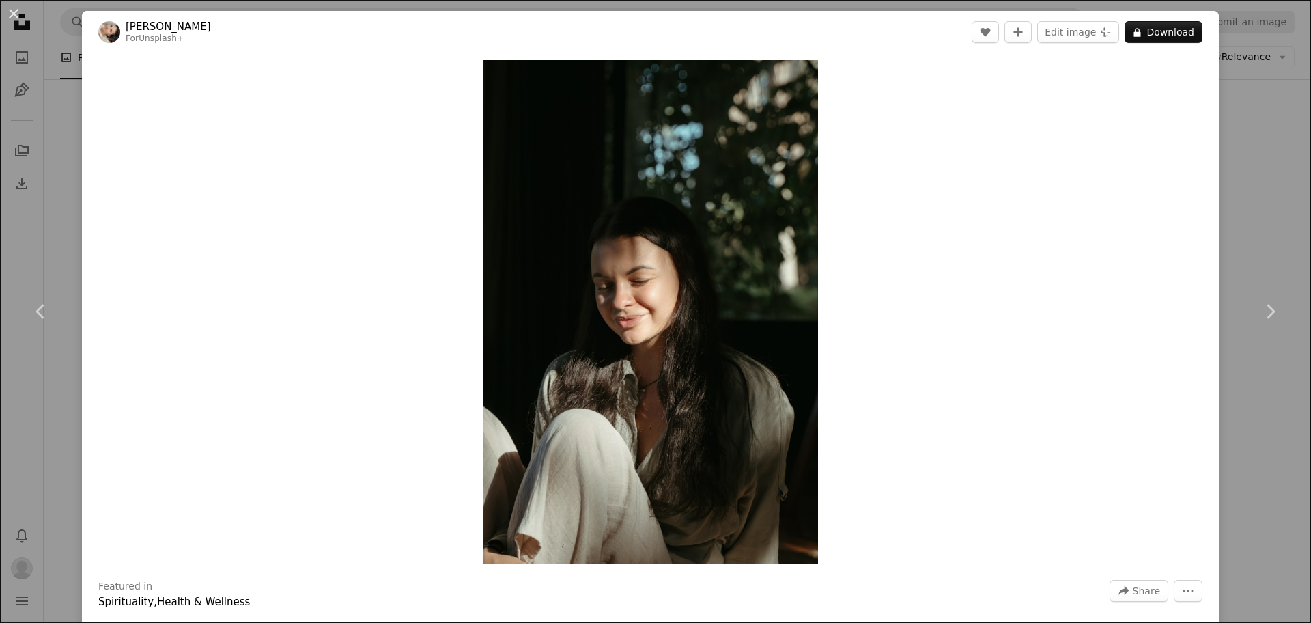
click at [677, 225] on div "An X shape Chevron left Chevron right [PERSON_NAME] For Unsplash+ A heart A plu…" at bounding box center [655, 311] width 1311 height 623
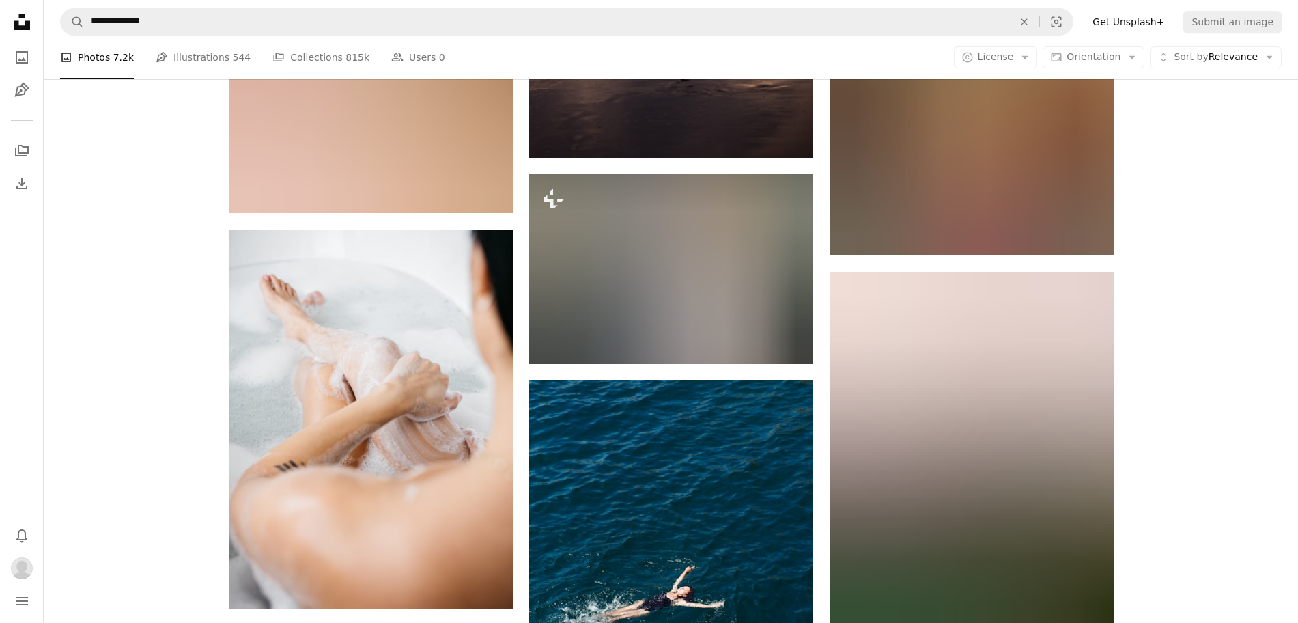
scroll to position [6315, 0]
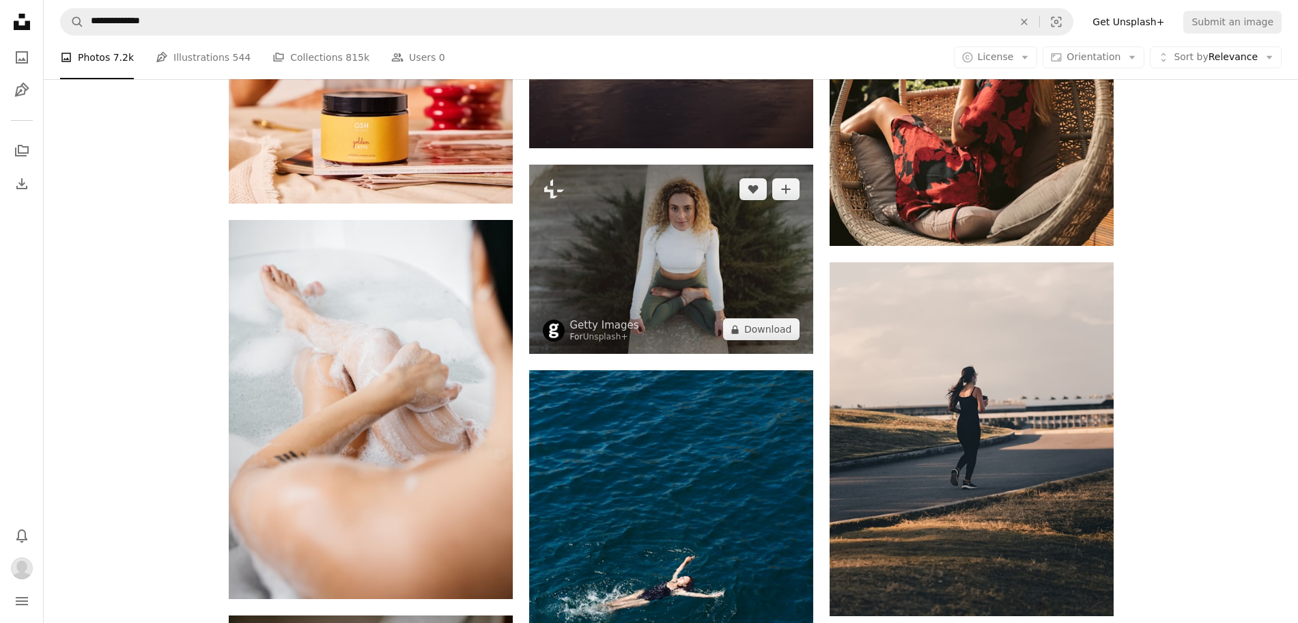
click at [677, 255] on img at bounding box center [671, 259] width 284 height 189
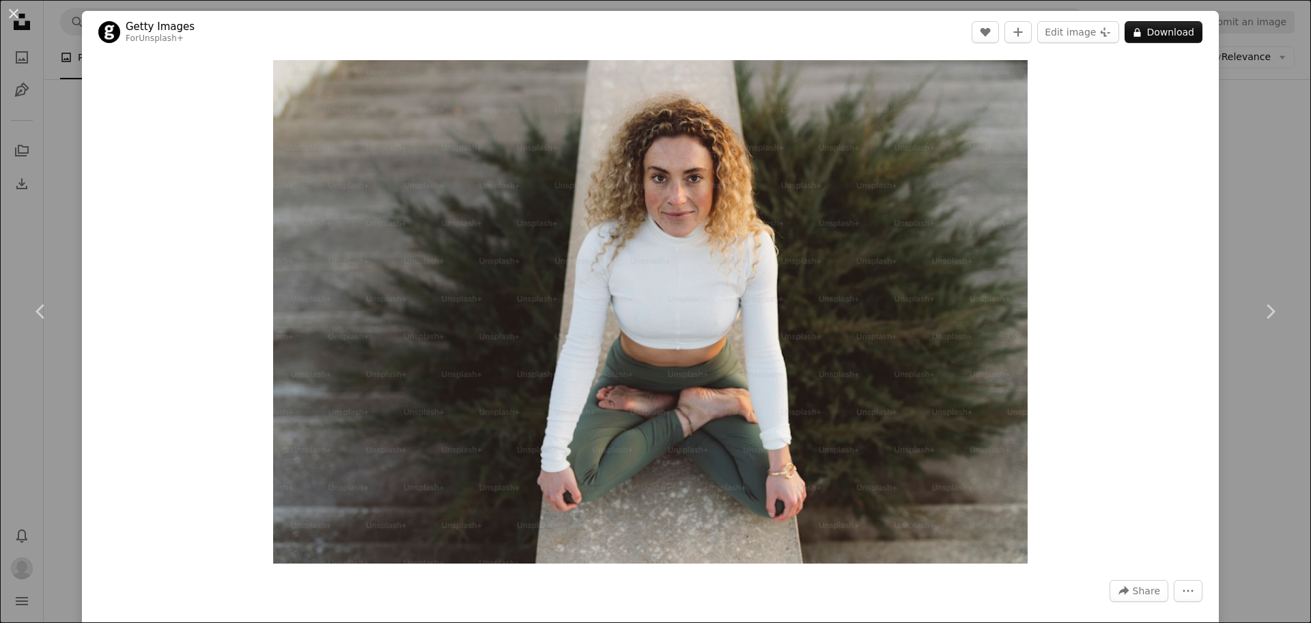
click at [677, 233] on div "An X shape Chevron left Chevron right Getty Images For Unsplash+ A heart A plus…" at bounding box center [655, 311] width 1311 height 623
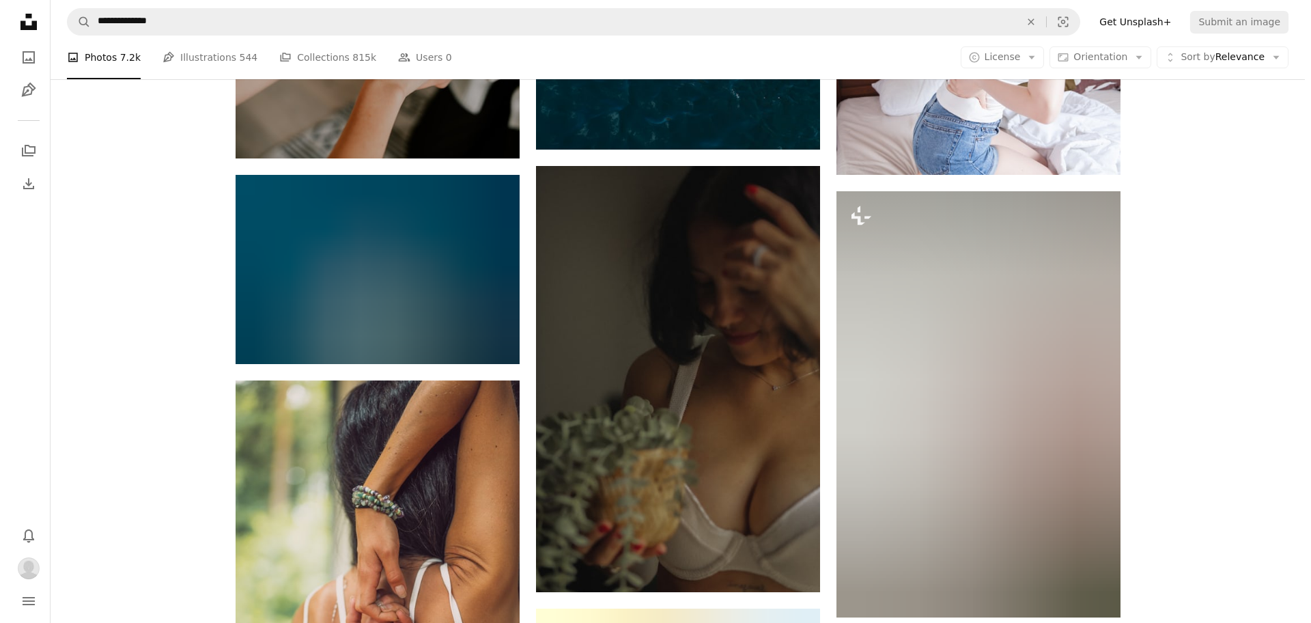
scroll to position [6998, 0]
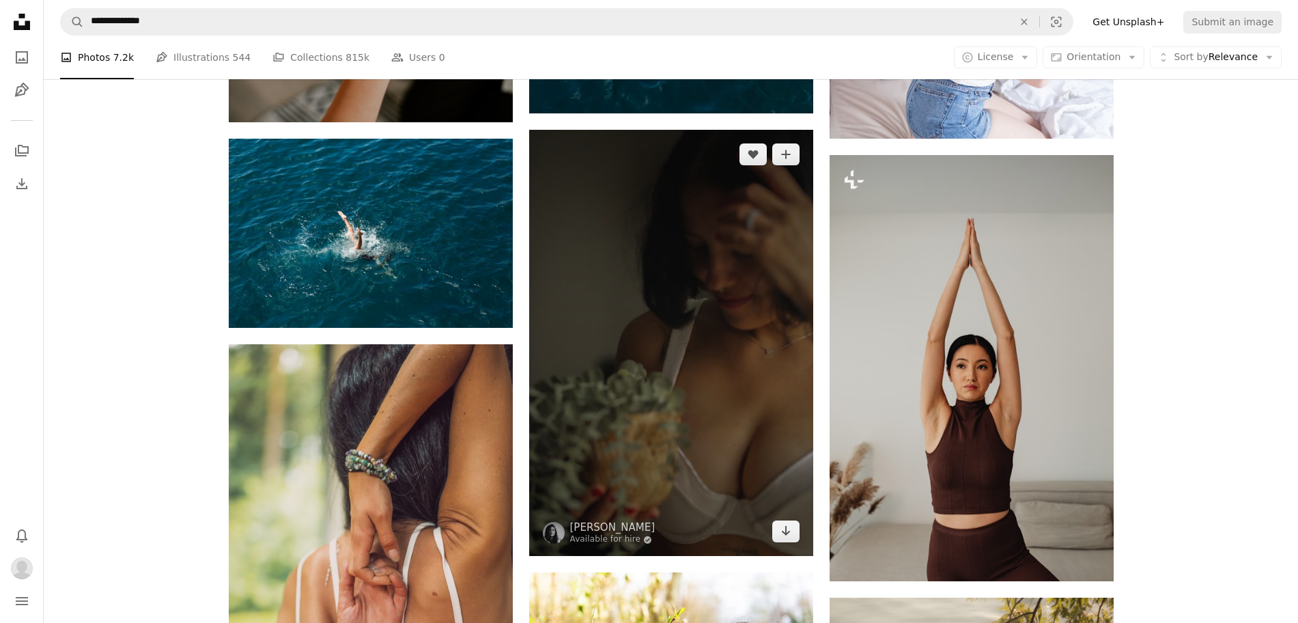
click at [677, 337] on img at bounding box center [671, 343] width 284 height 426
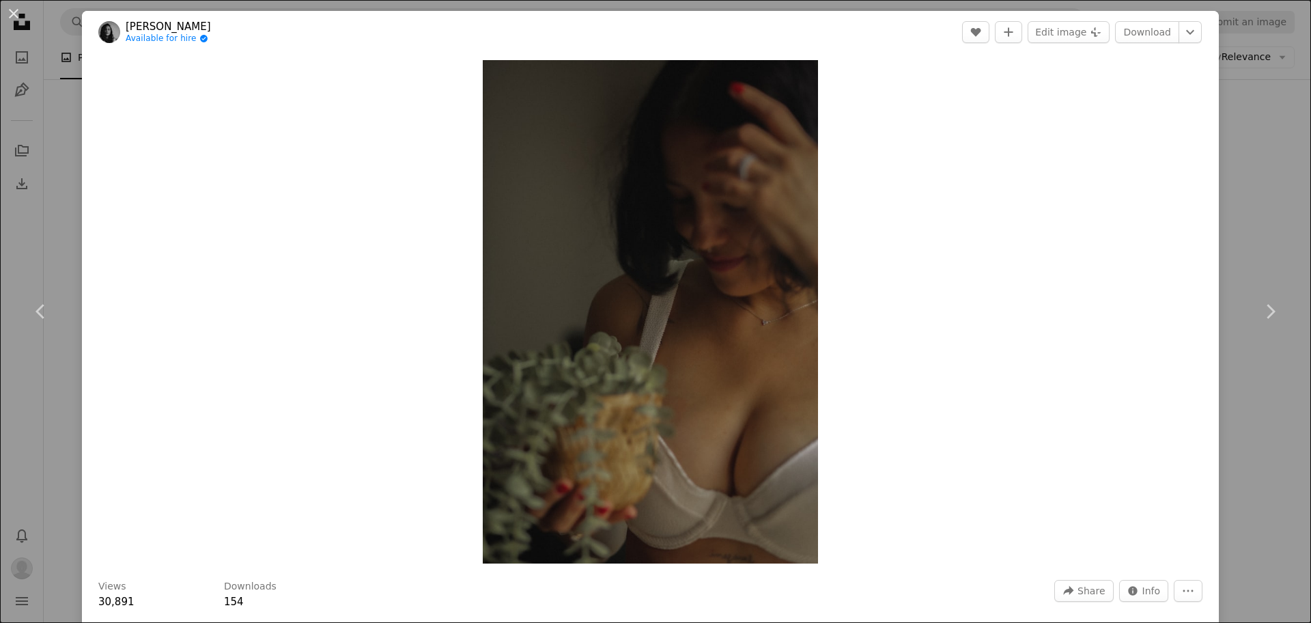
click at [171, 20] on link "[PERSON_NAME]" at bounding box center [168, 27] width 85 height 14
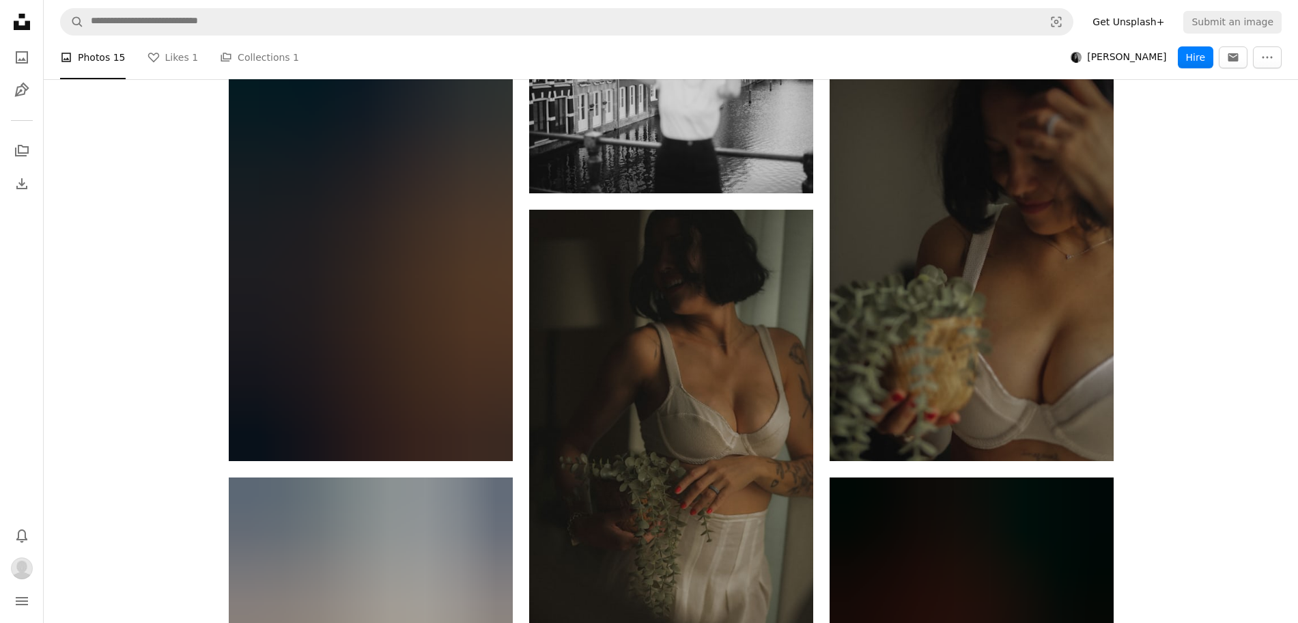
scroll to position [1047, 0]
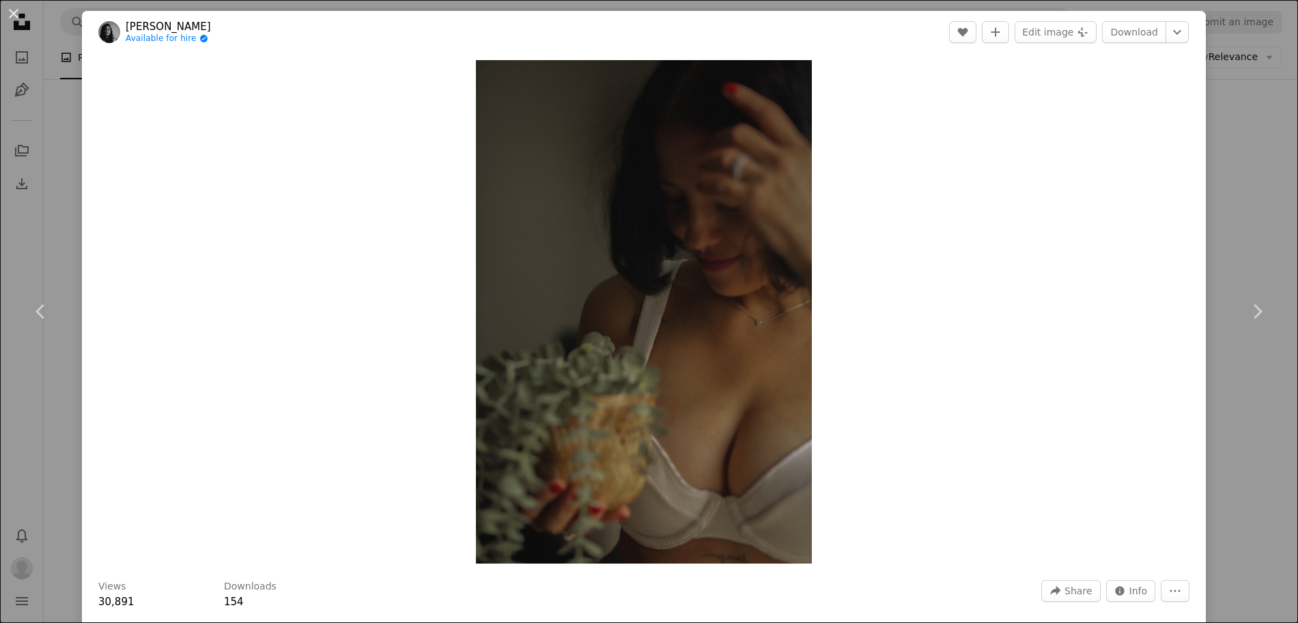
scroll to position [6998, 0]
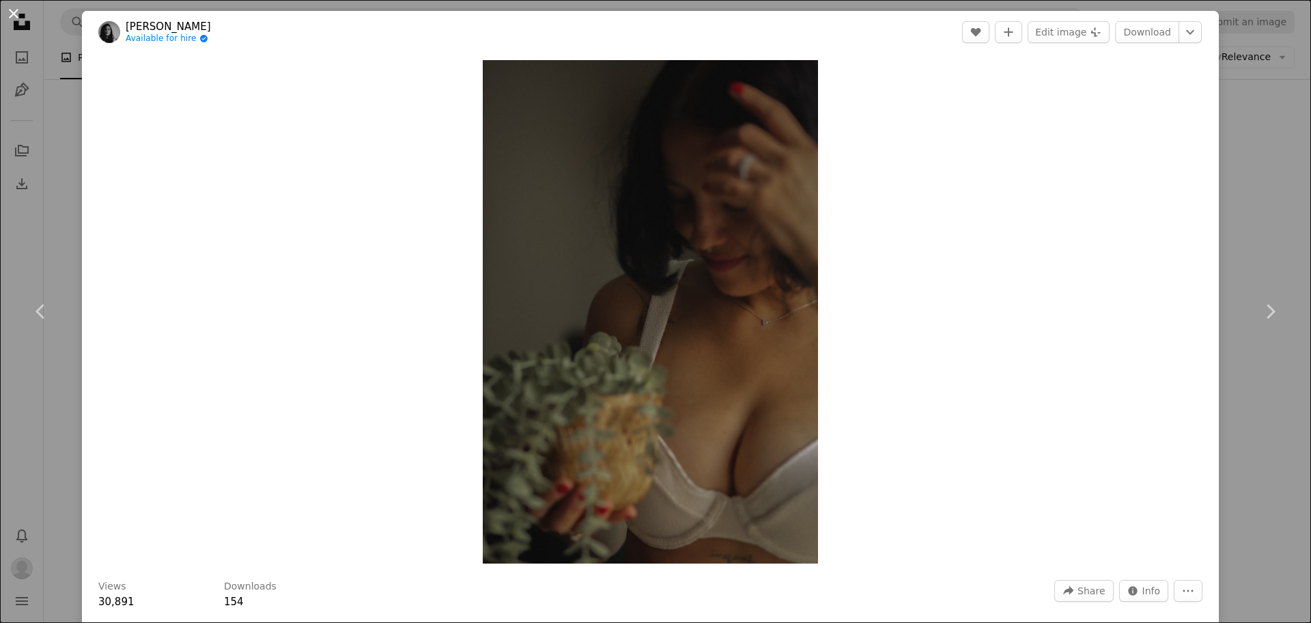
click at [10, 16] on button "An X shape" at bounding box center [13, 13] width 16 height 16
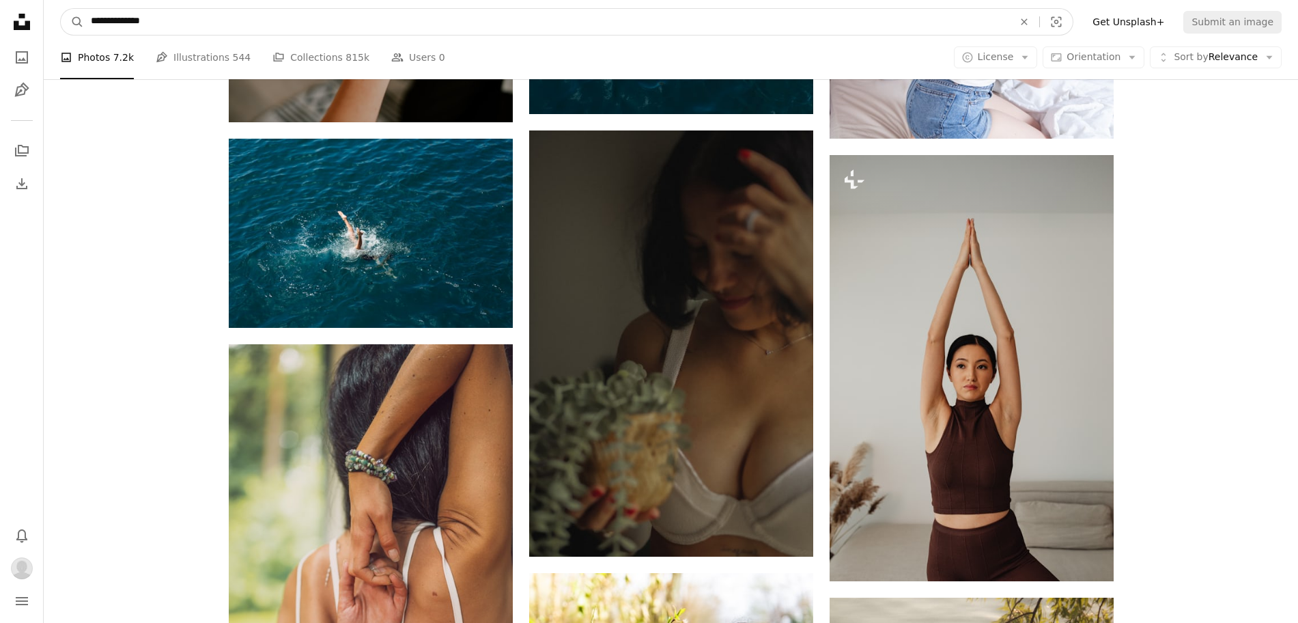
drag, startPoint x: 124, startPoint y: 25, endPoint x: 48, endPoint y: 31, distance: 76.7
click at [48, 31] on nav "**********" at bounding box center [671, 22] width 1254 height 44
type input "**********"
click button "A magnifying glass" at bounding box center [72, 22] width 23 height 26
